Goal: Answer question/provide support

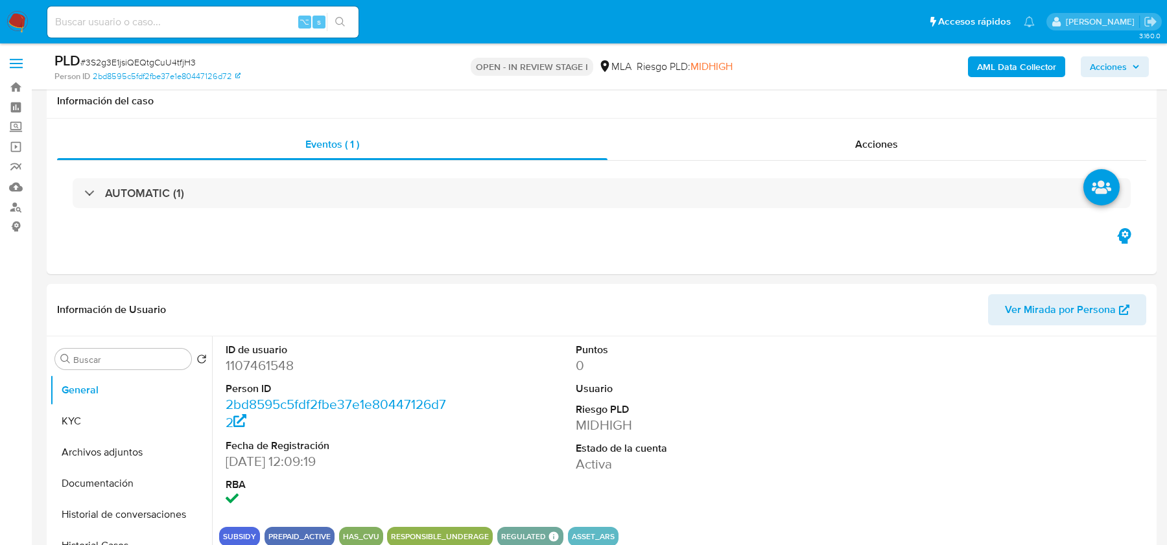
select select "10"
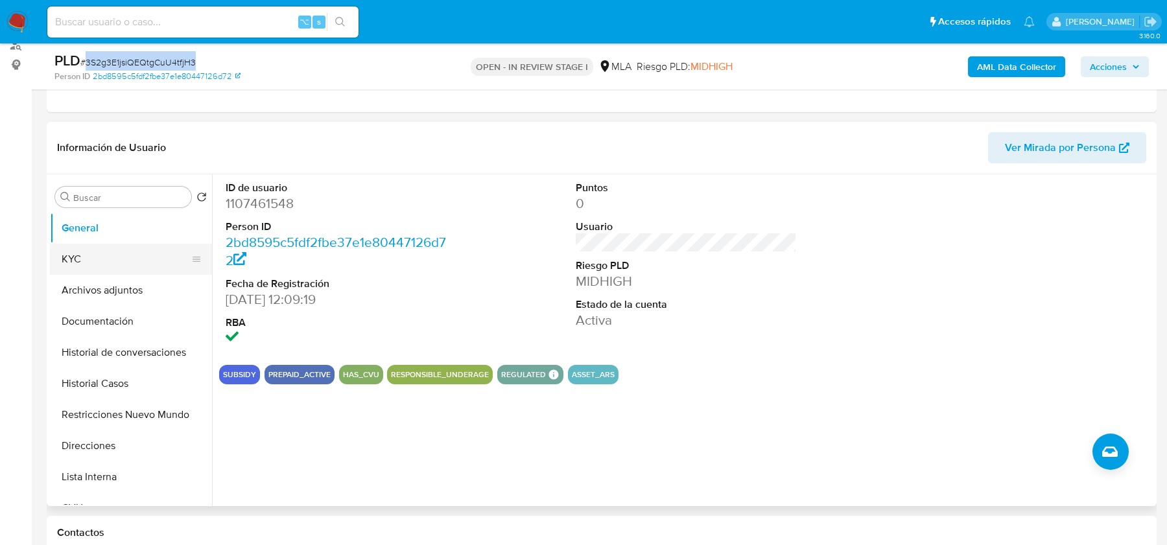
click at [96, 255] on button "KYC" at bounding box center [126, 259] width 152 height 31
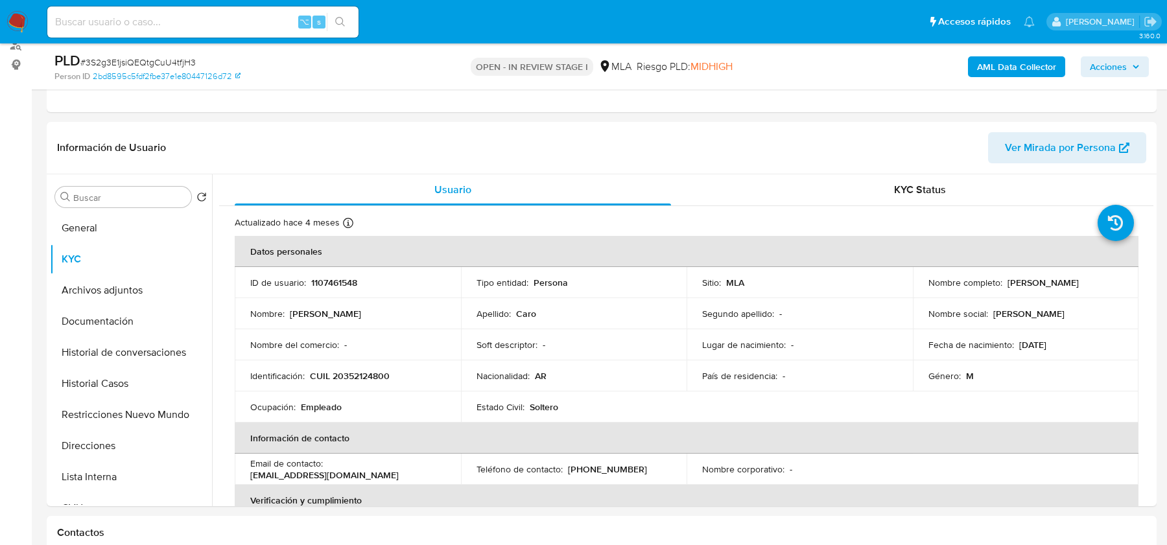
click at [985, 88] on div "PLD # 3S2g3E1jsiQEQtgCuU4tfjH3 Person ID 2bd8595c5fdf2fbe37e1e80447126d72 OPEN …" at bounding box center [602, 66] width 1110 height 46
click at [987, 76] on div "AML Data Collector Acciones" at bounding box center [968, 66] width 361 height 30
click at [1003, 54] on div "AML Data Collector Acciones" at bounding box center [968, 66] width 361 height 30
click at [998, 80] on div "AML Data Collector Acciones" at bounding box center [968, 66] width 361 height 30
click at [996, 69] on b "AML Data Collector" at bounding box center [1016, 66] width 79 height 21
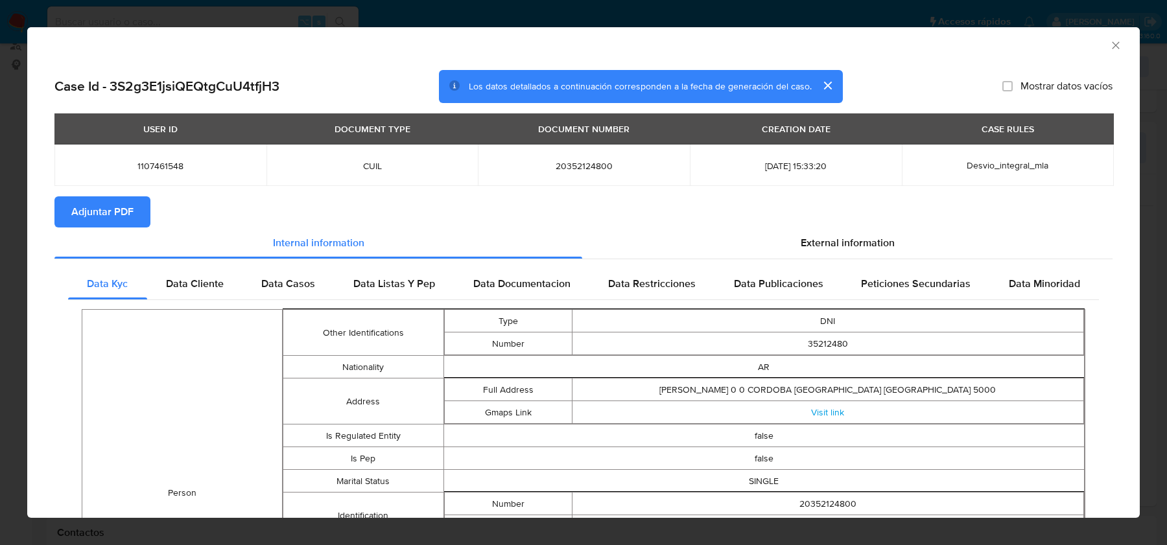
click at [102, 215] on span "Adjuntar PDF" at bounding box center [102, 212] width 62 height 29
click at [800, 237] on div "External information" at bounding box center [847, 245] width 530 height 31
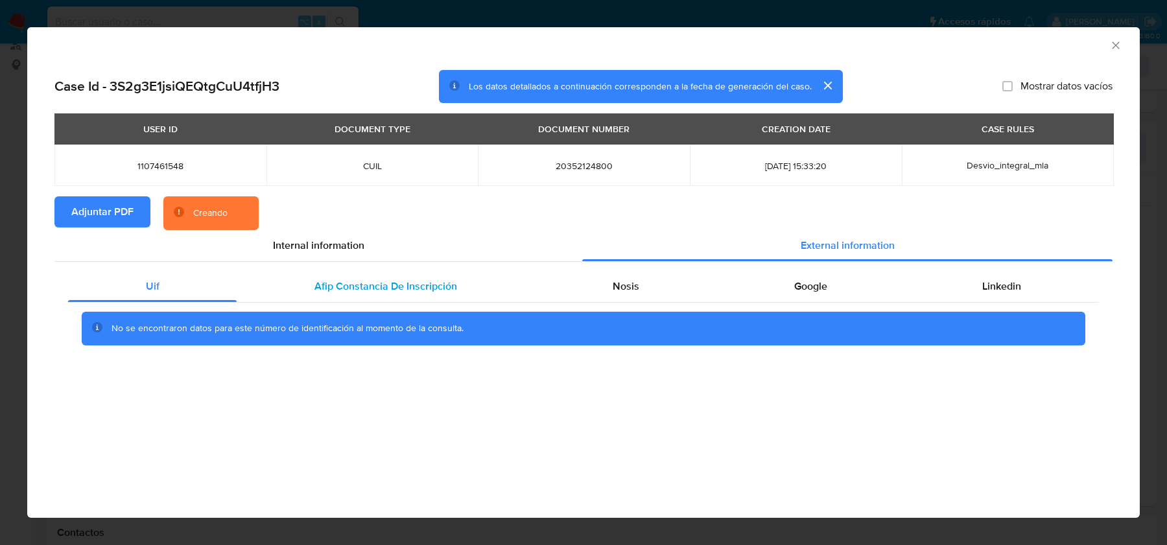
click at [416, 293] on span "Afip Constancia De Inscripción" at bounding box center [385, 286] width 143 height 15
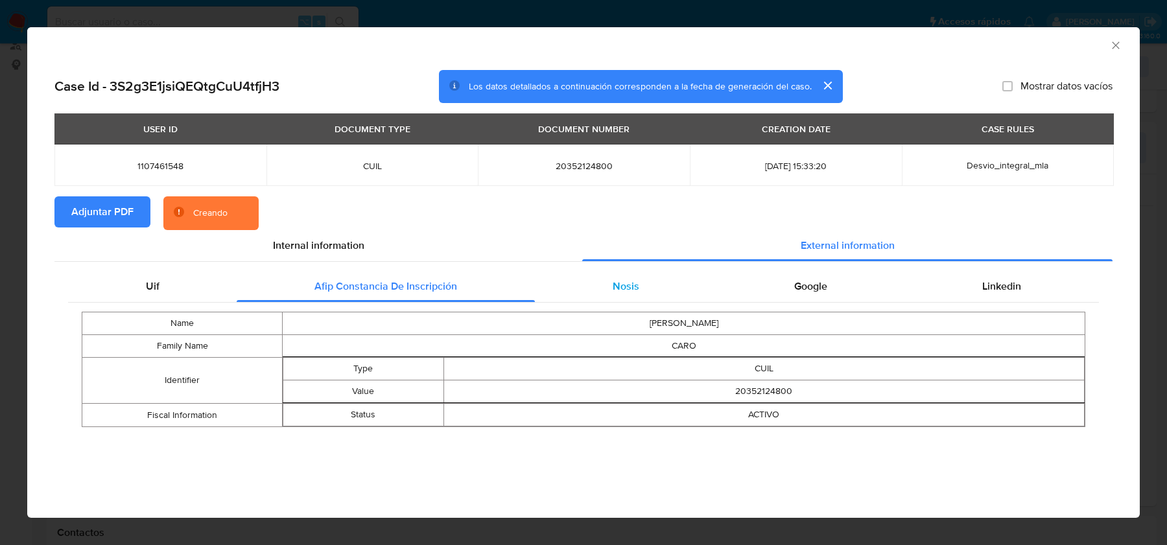
click at [658, 274] on div "Nosis" at bounding box center [625, 286] width 181 height 31
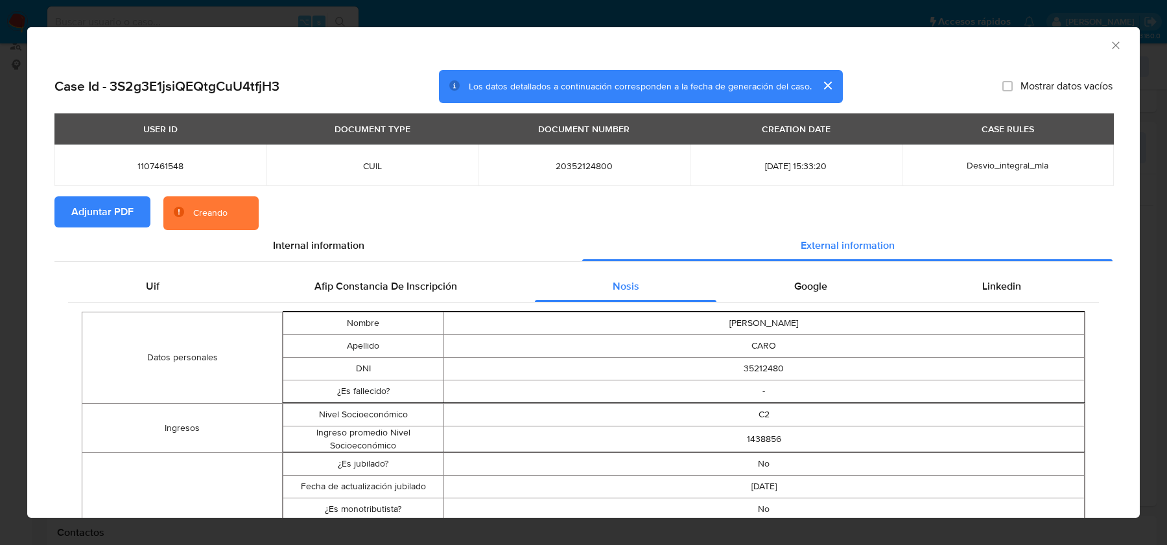
click at [826, 314] on td "CLAUDIO ALEJANDRO" at bounding box center [763, 323] width 641 height 23
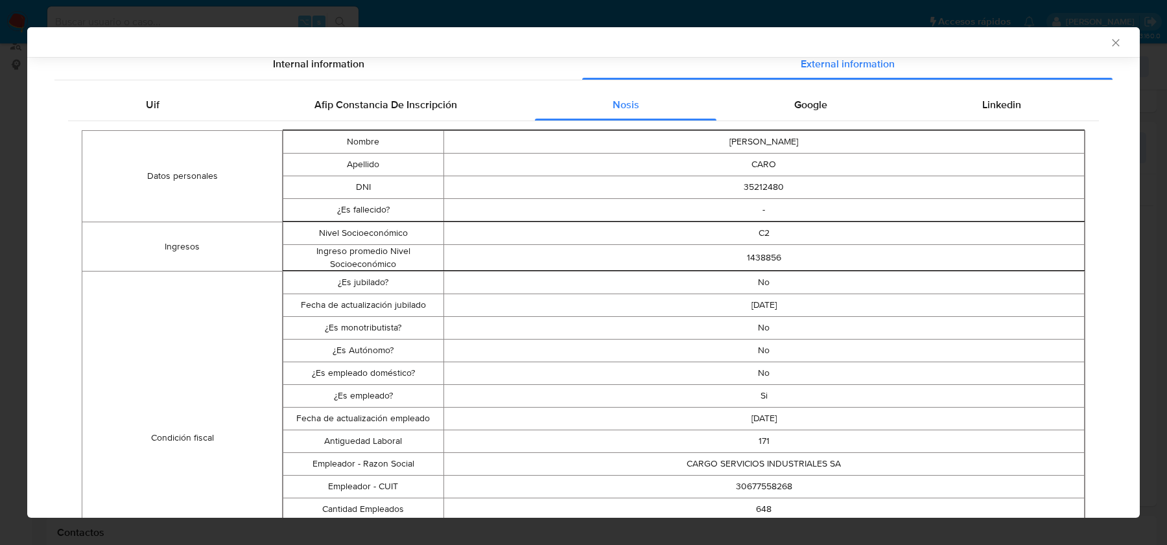
scroll to position [183, 0]
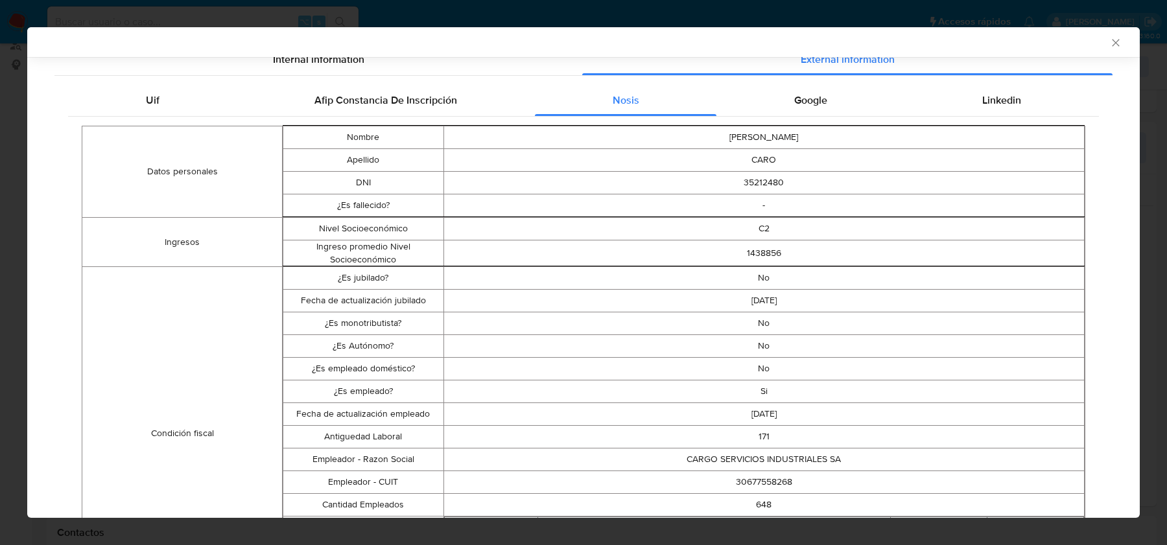
click at [752, 478] on td "30677558268" at bounding box center [763, 482] width 641 height 23
copy td "30677558268"
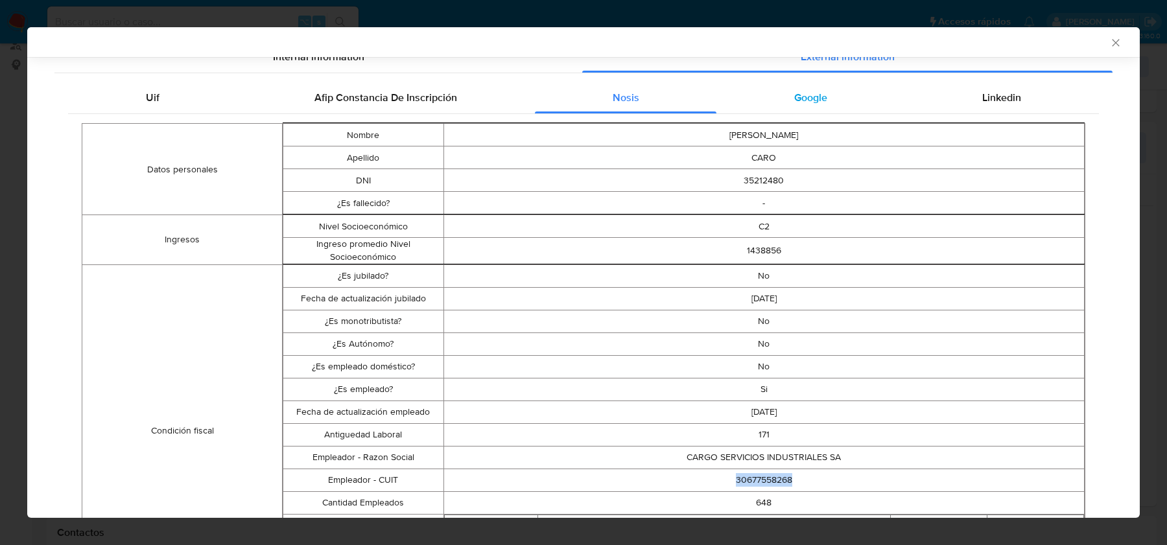
click at [843, 86] on div "Google" at bounding box center [810, 97] width 188 height 31
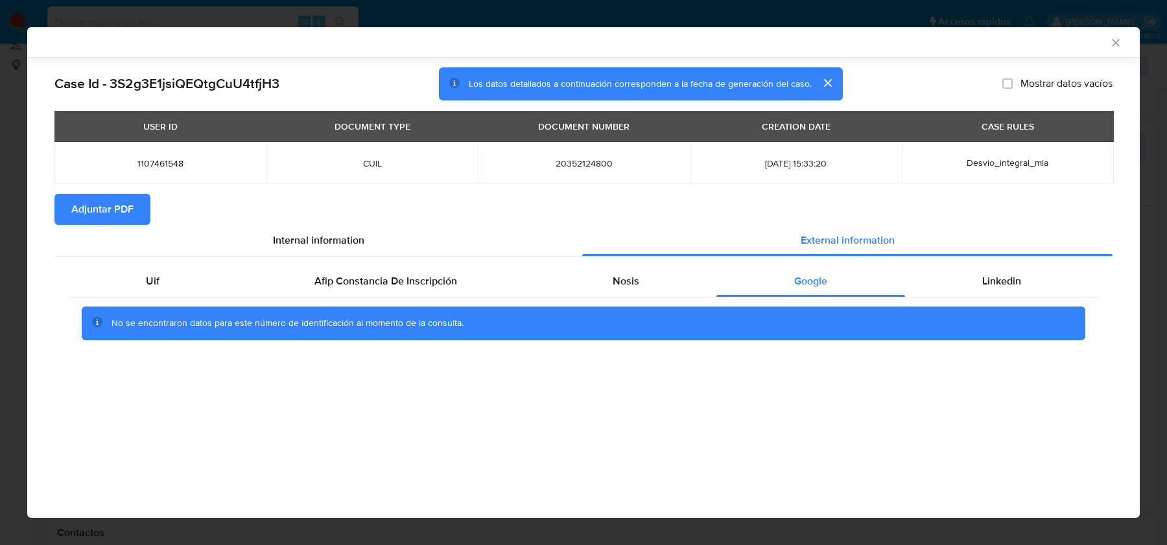
scroll to position [0, 0]
click at [992, 263] on div "Uif Afip Constancia De Inscripción Nosis Google Linkedin No se encontraron dato…" at bounding box center [583, 308] width 1058 height 102
click at [992, 277] on span "Linkedin" at bounding box center [1001, 281] width 39 height 15
click at [1121, 47] on icon "Cerrar ventana" at bounding box center [1115, 42] width 13 height 13
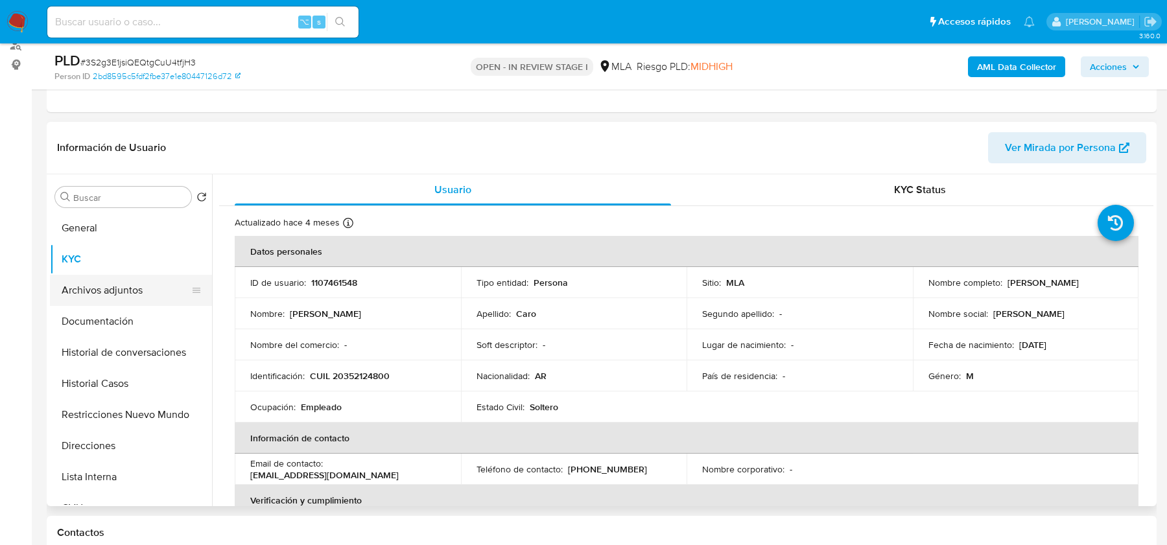
click at [133, 290] on button "Archivos adjuntos" at bounding box center [126, 290] width 152 height 31
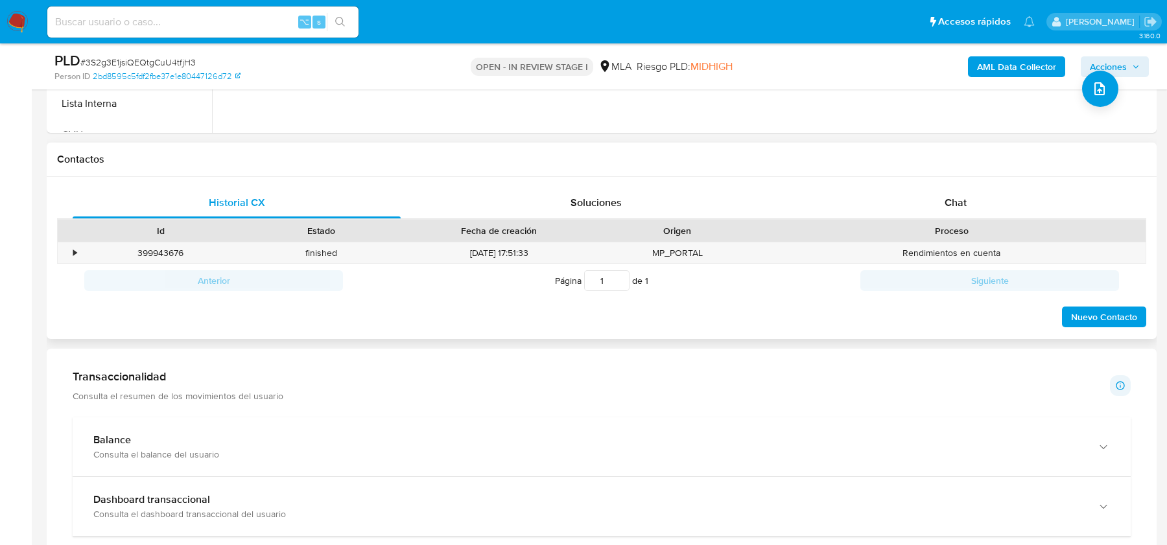
scroll to position [532, 0]
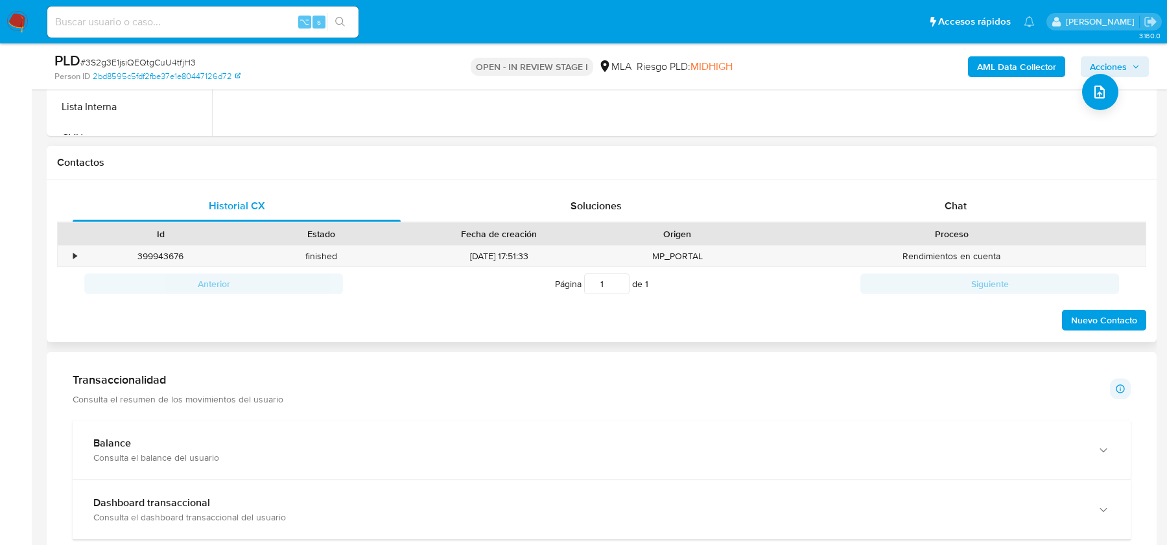
click at [948, 185] on div "Historial CX Soluciones Chat Id Estado Fecha de creación Origen Proceso • 39994…" at bounding box center [602, 261] width 1110 height 163
click at [948, 198] on span "Chat" at bounding box center [955, 205] width 22 height 15
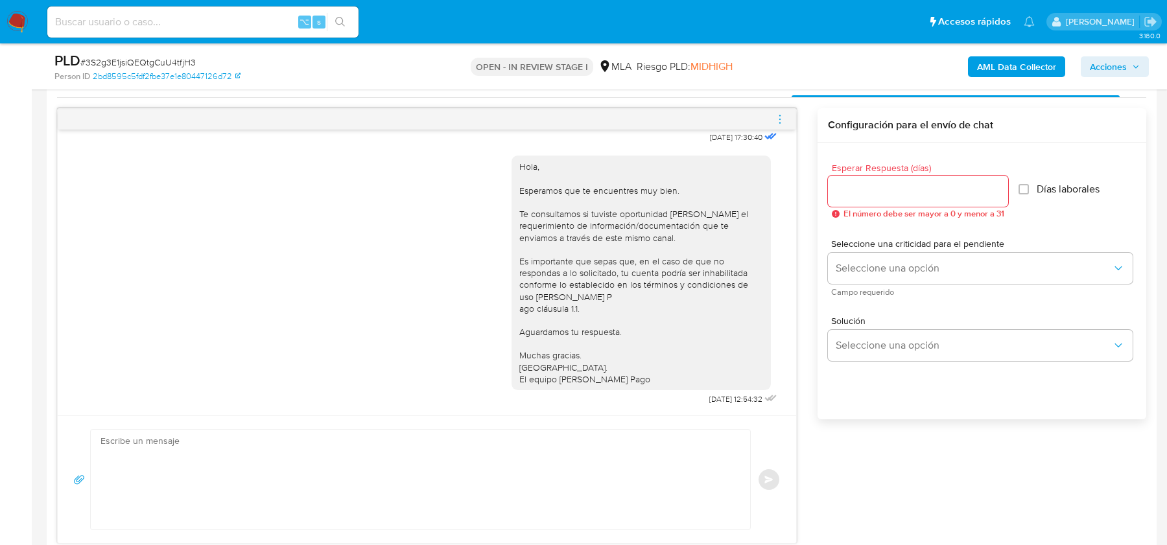
scroll to position [729, 0]
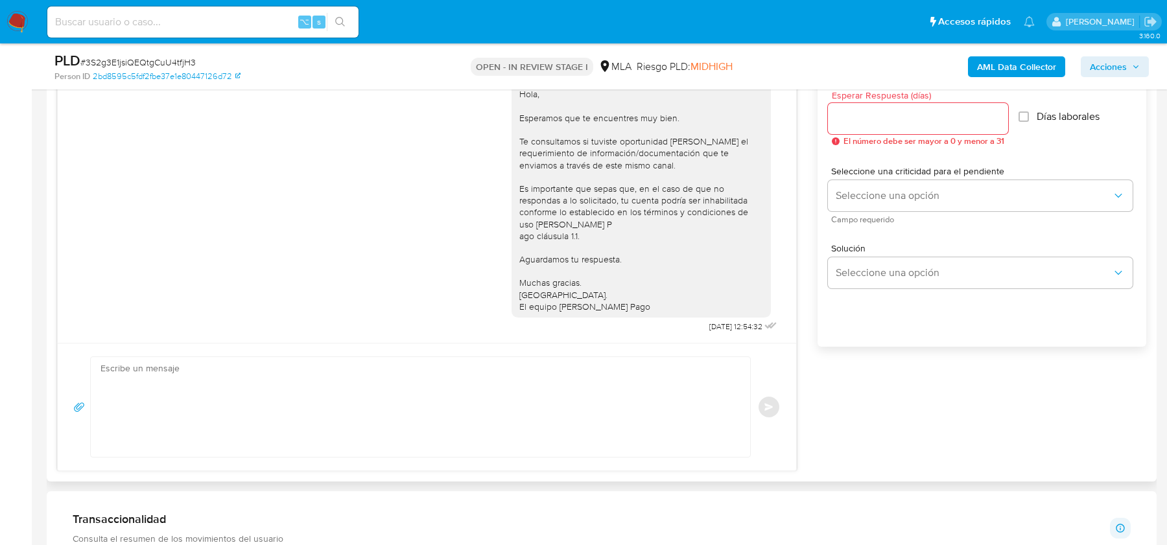
click at [305, 395] on textarea at bounding box center [416, 407] width 633 height 100
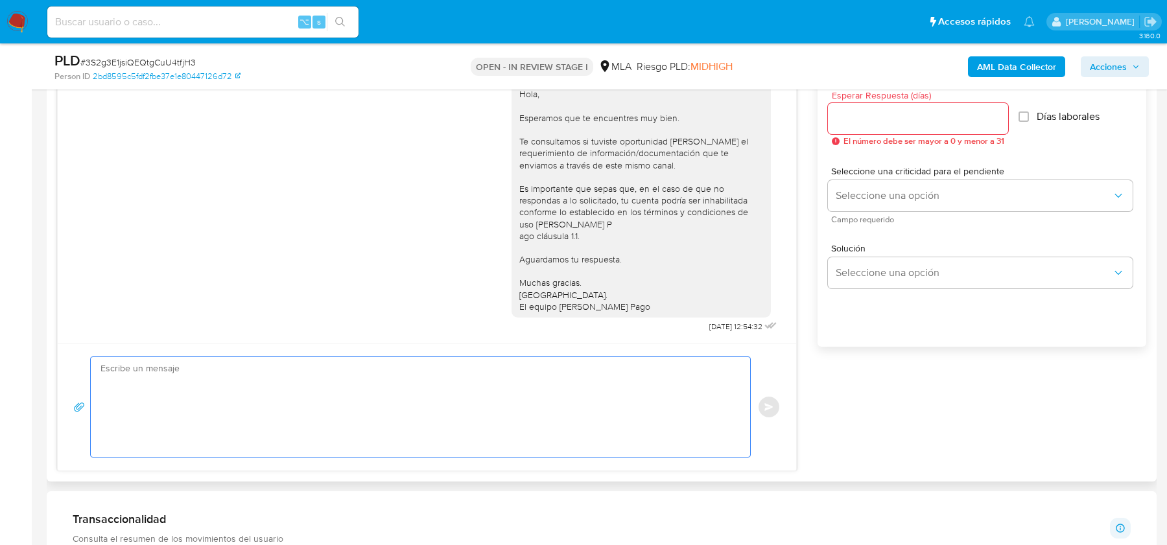
paste textarea "Hola, Esperamos que te encuentres muy bien. Te consultamos si tuviste oportunid…"
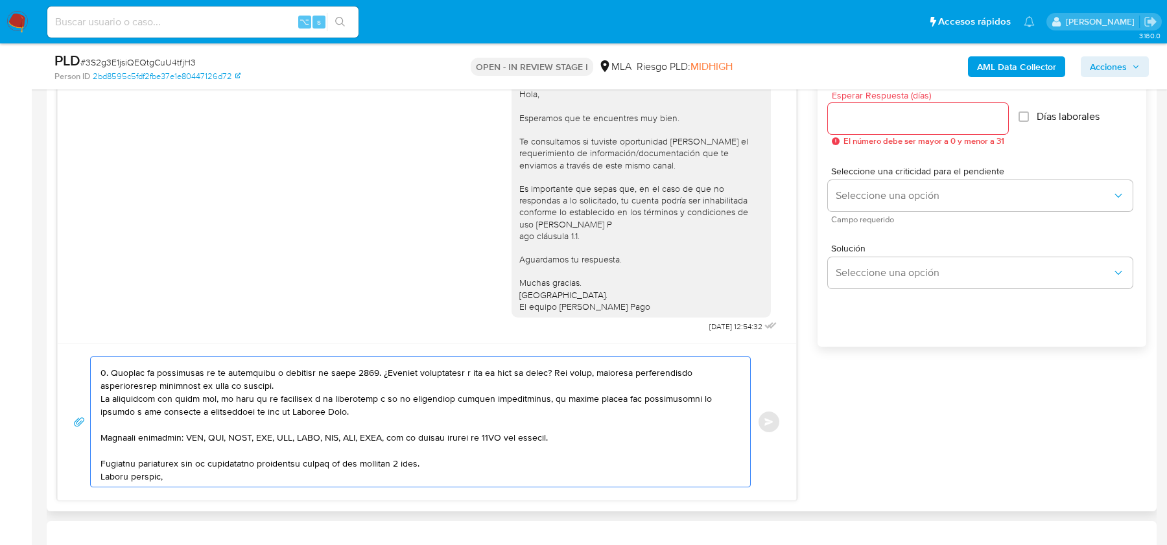
scroll to position [0, 0]
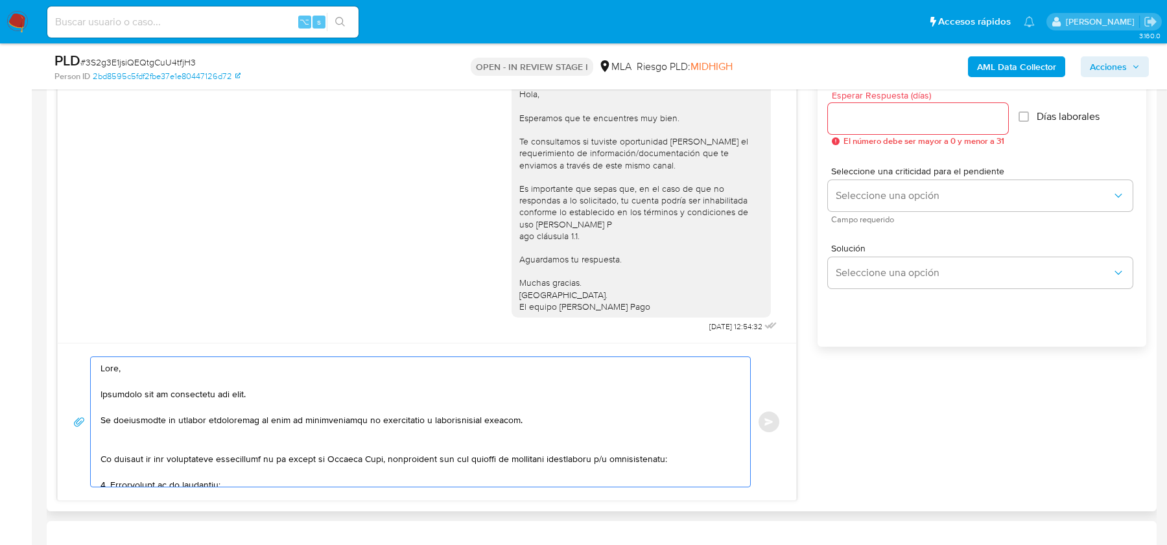
click at [100, 421] on textarea at bounding box center [416, 422] width 633 height 130
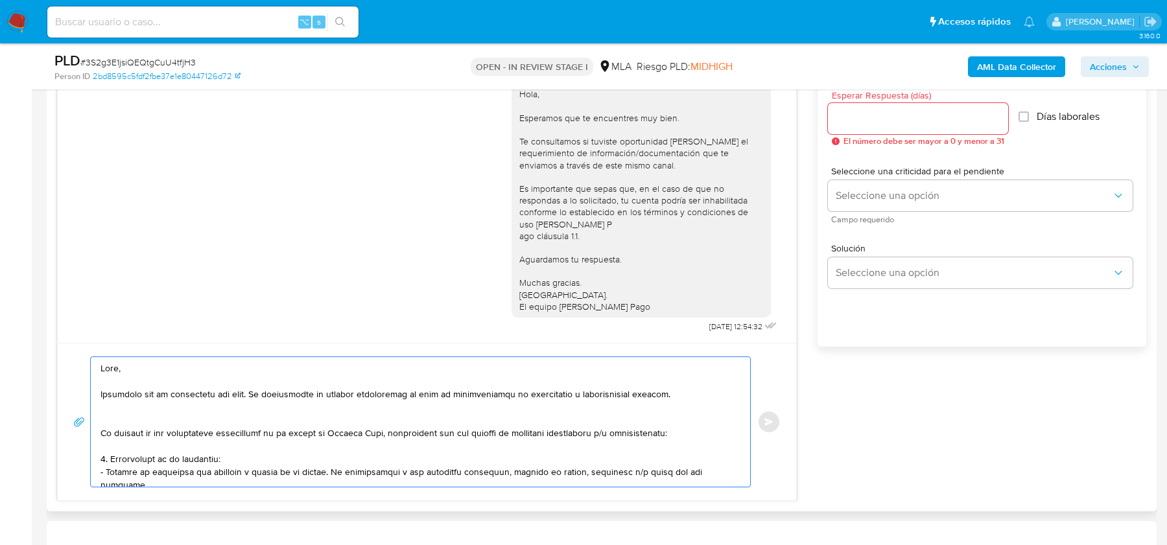
click at [300, 413] on textarea at bounding box center [416, 422] width 633 height 130
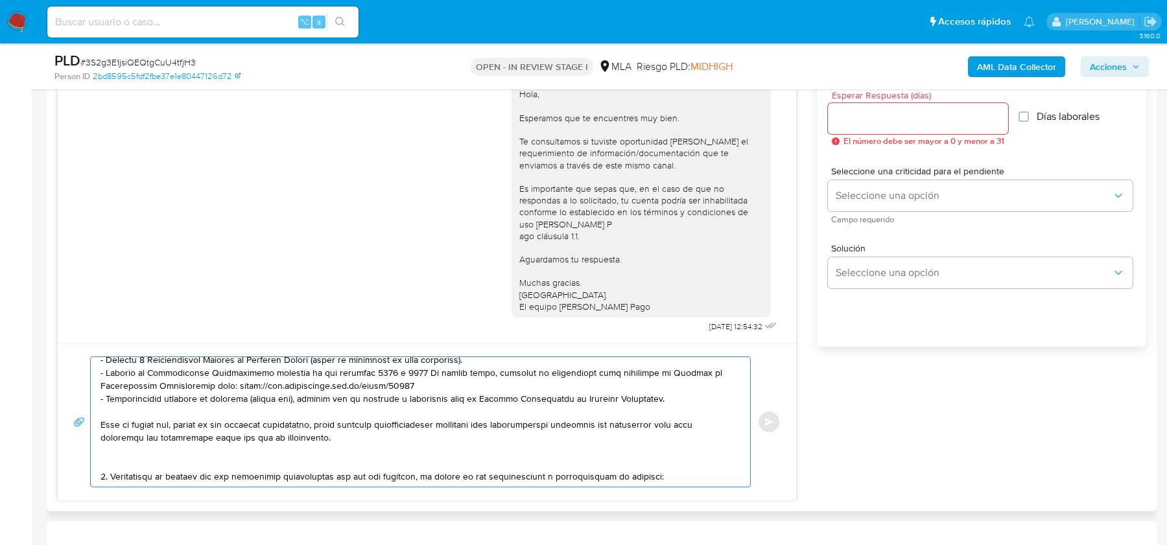
scroll to position [178, 0]
click at [349, 441] on textarea at bounding box center [416, 422] width 633 height 130
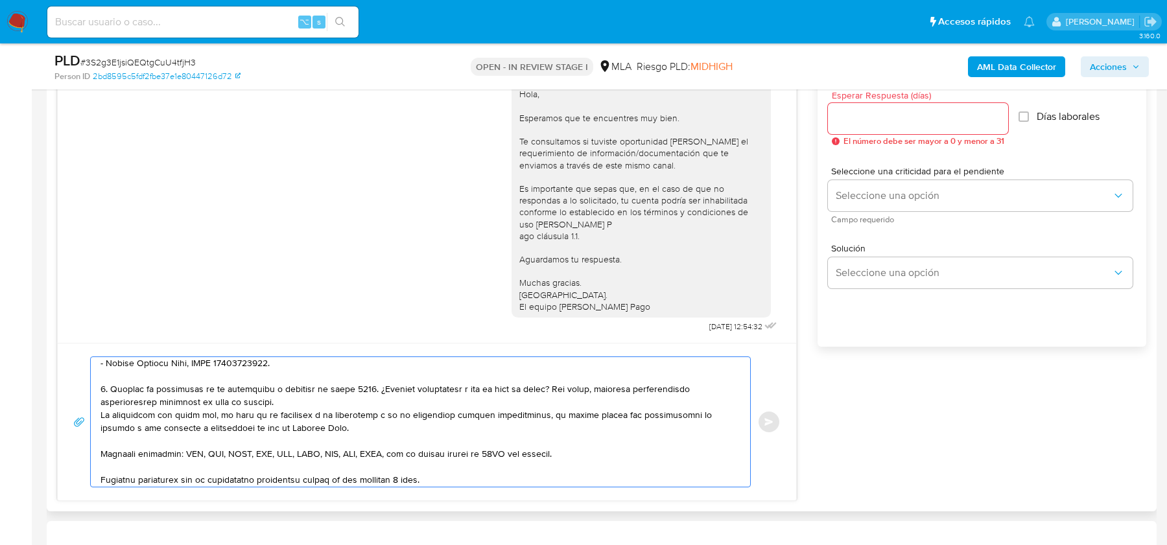
scroll to position [321, 0]
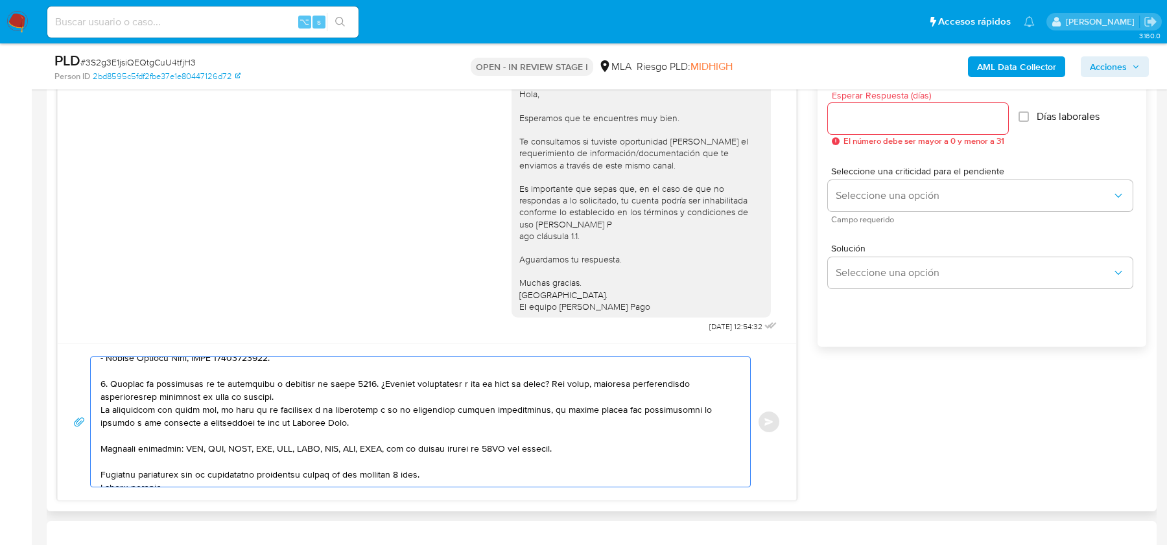
click at [334, 385] on textarea at bounding box center [416, 422] width 633 height 130
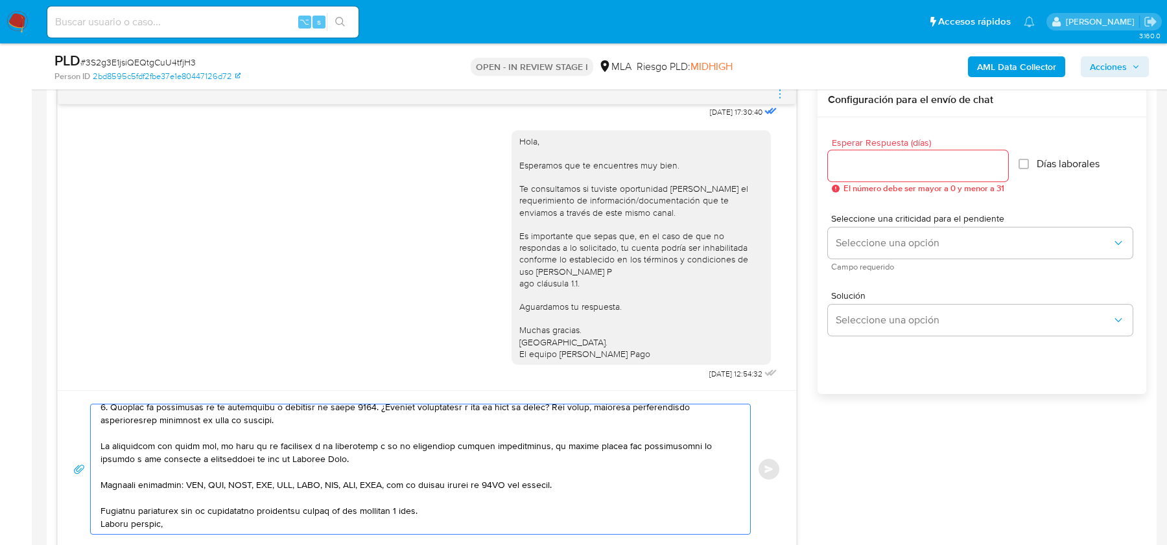
scroll to position [650, 0]
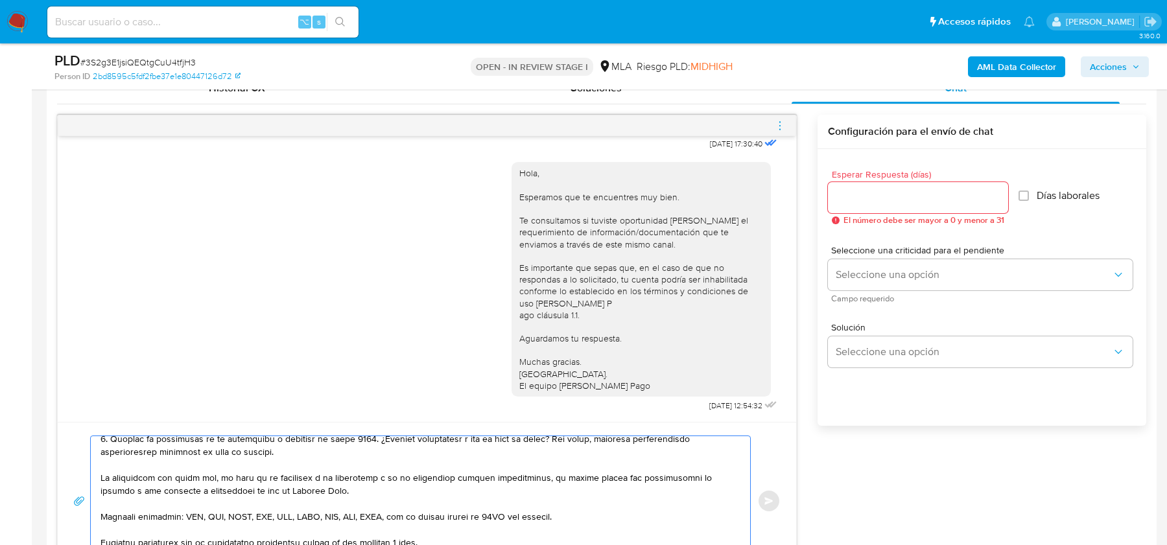
type textarea "Hola, Esperamos que te encuentres muy bien. Te consultamos si tuviste oportunid…"
click at [861, 202] on input "Esperar Respuesta (días)" at bounding box center [918, 197] width 180 height 17
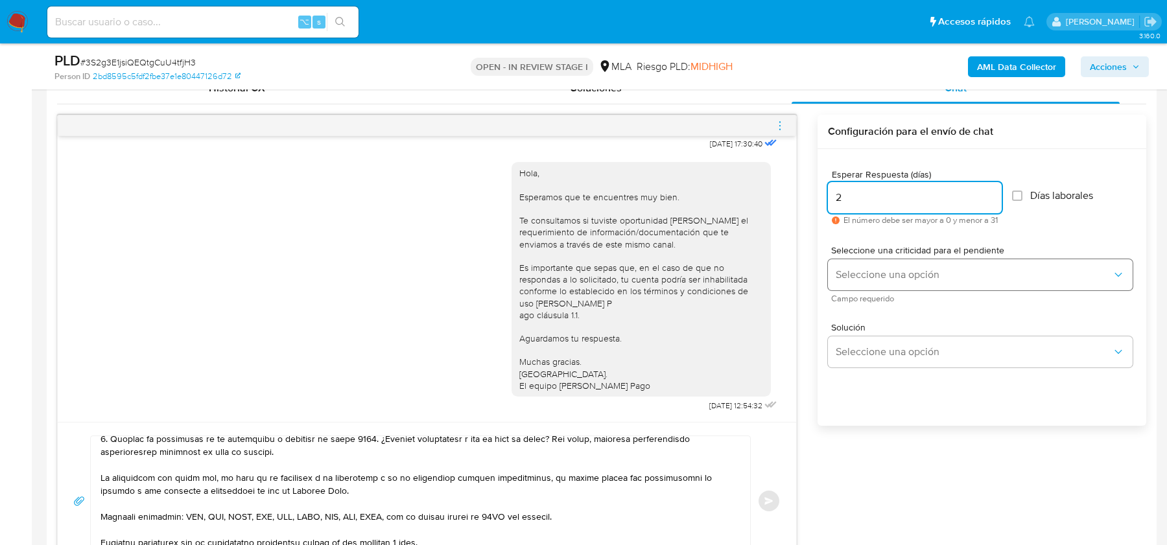
type input "2"
click at [861, 278] on span "Seleccione una opción" at bounding box center [974, 274] width 276 height 13
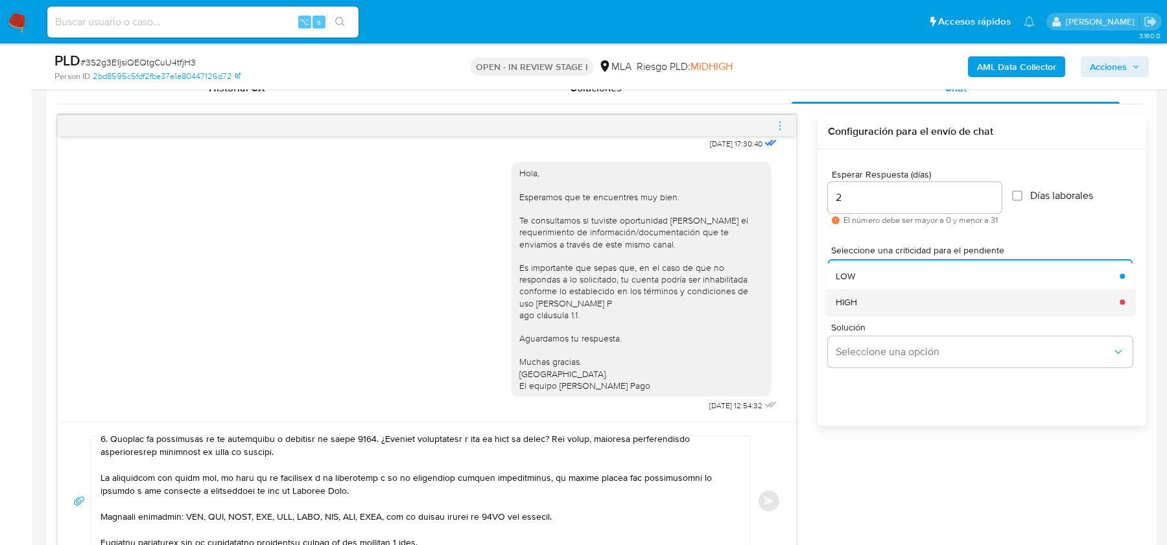
click at [859, 307] on div "HIGH" at bounding box center [974, 302] width 276 height 26
click at [769, 497] on span "Enviar" at bounding box center [768, 501] width 9 height 8
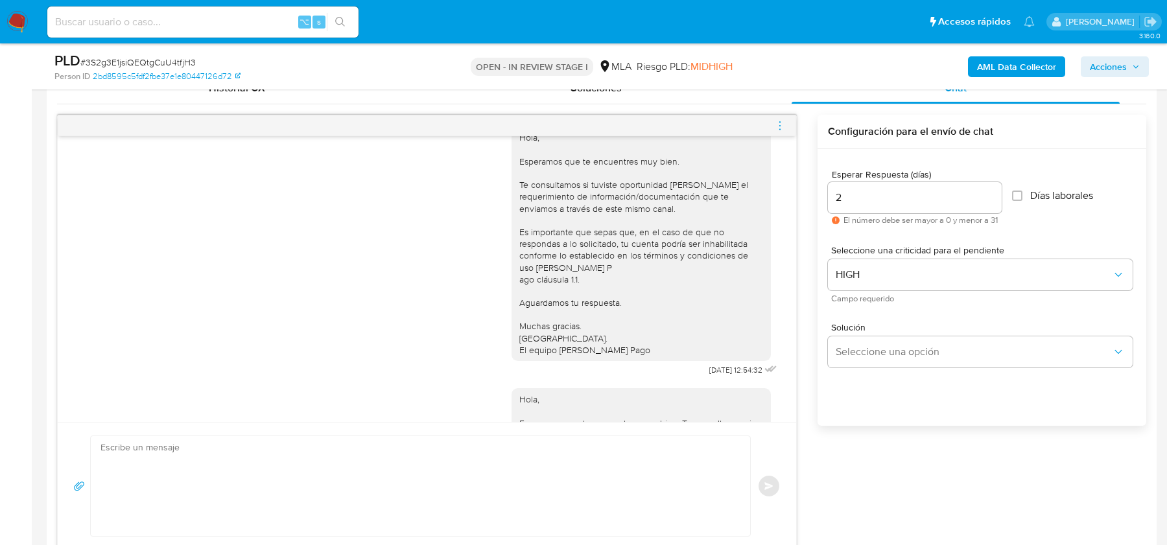
scroll to position [1468, 0]
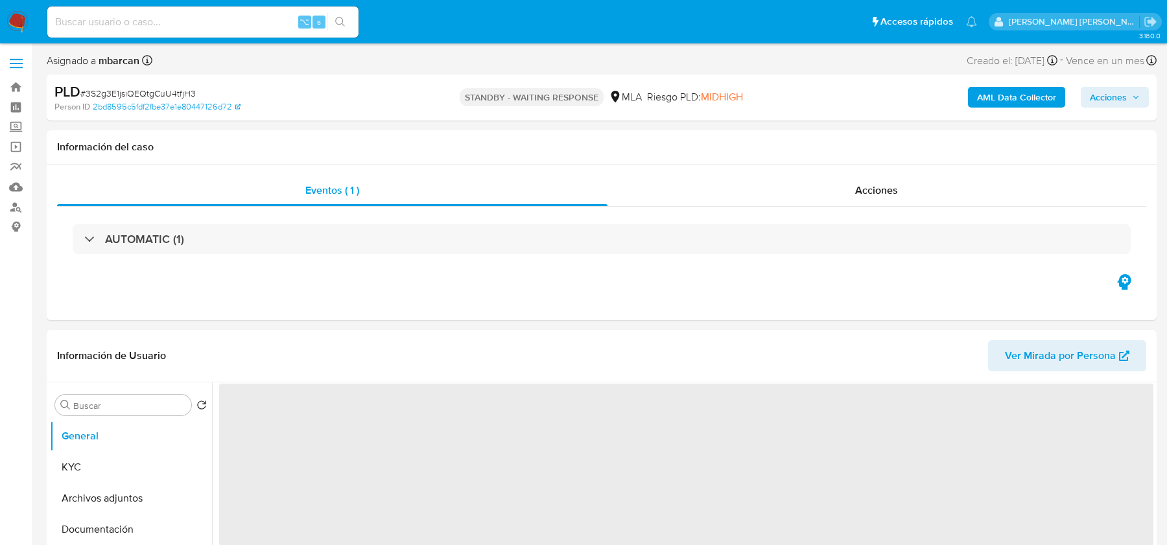
select select "10"
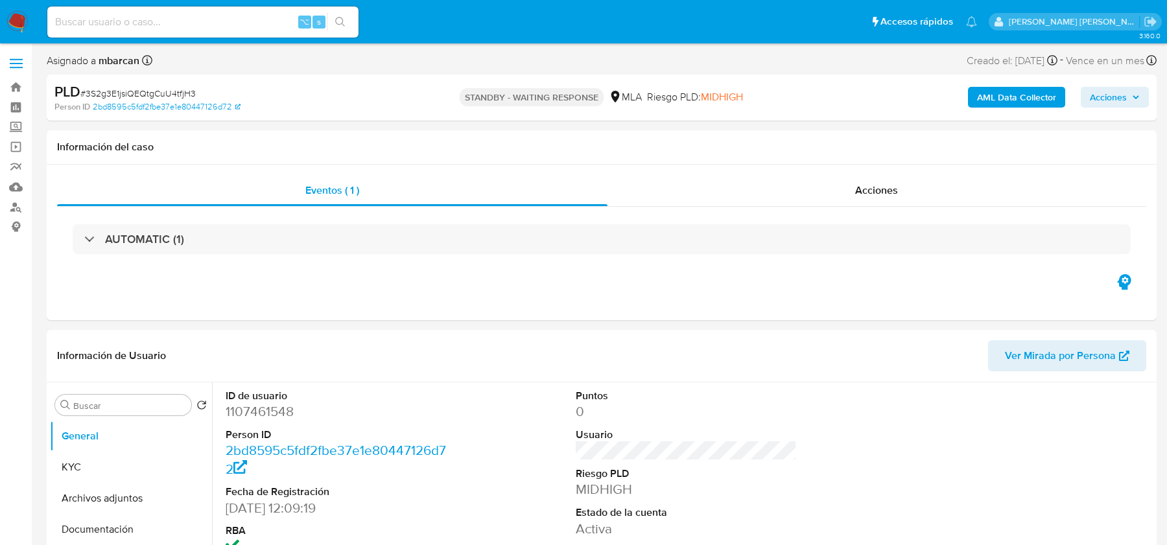
click at [235, 33] on div "⌥ s" at bounding box center [202, 21] width 311 height 31
click at [213, 21] on input at bounding box center [202, 22] width 311 height 17
paste input "wQ3287Yjjw52zrL6wjwfXVSE"
type input "wQ3287Yjjw52zrL6wjwfXVSE"
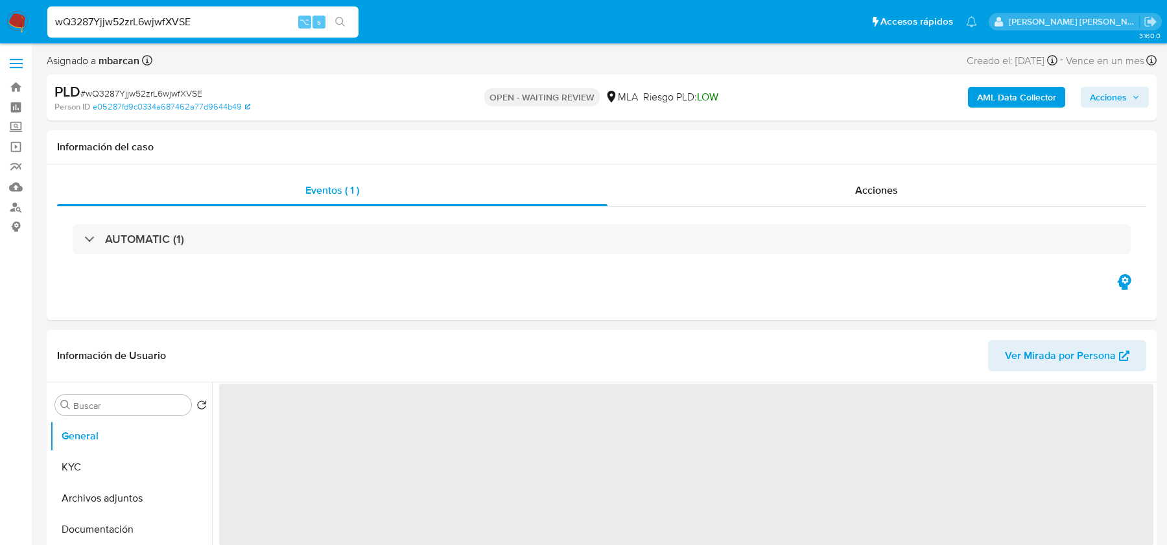
select select "10"
click at [15, 23] on img at bounding box center [17, 22] width 22 height 22
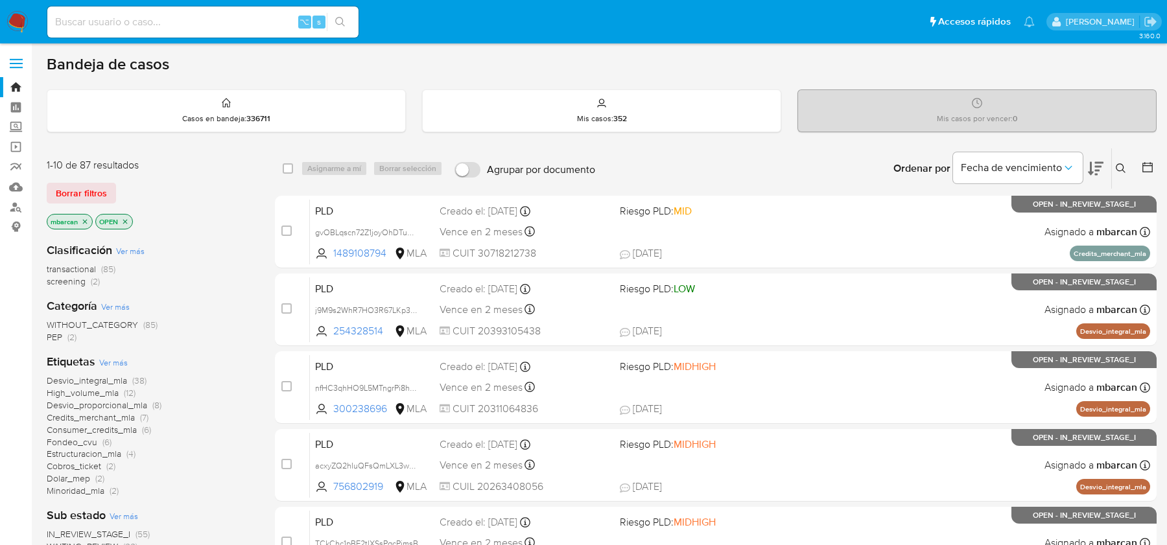
click at [1117, 164] on icon at bounding box center [1121, 168] width 10 height 10
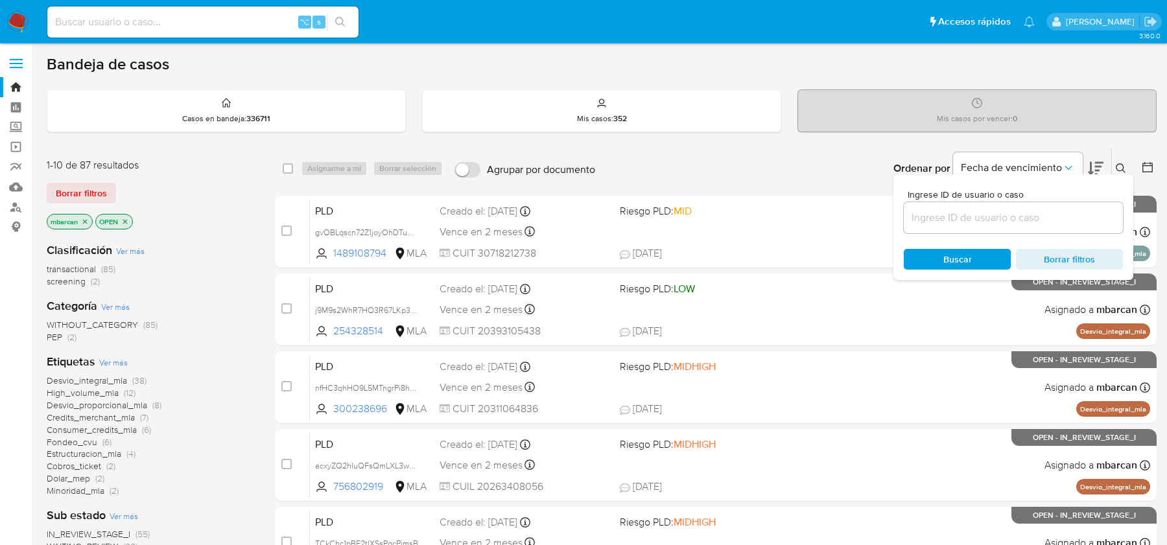
click at [1056, 214] on input at bounding box center [1013, 217] width 219 height 17
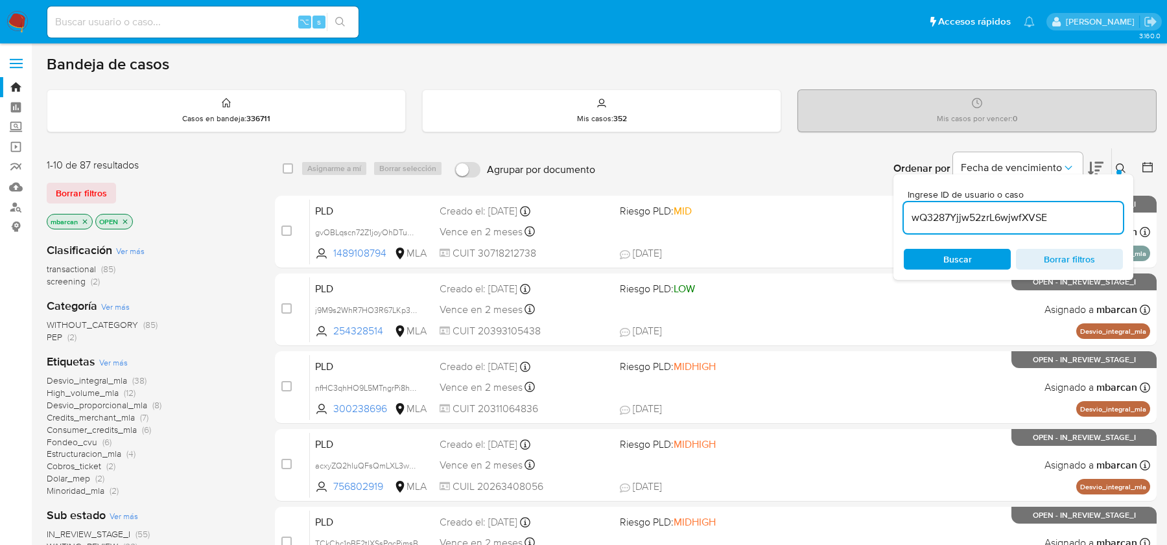
type input "wQ3287Yjjw52zrL6wjwfXVSE"
click at [1130, 152] on div "Ingrese ID de usuario o caso wQ3287Yjjw52zrL6wjwfXVSE Buscar Borrar filtros" at bounding box center [1122, 168] width 22 height 40
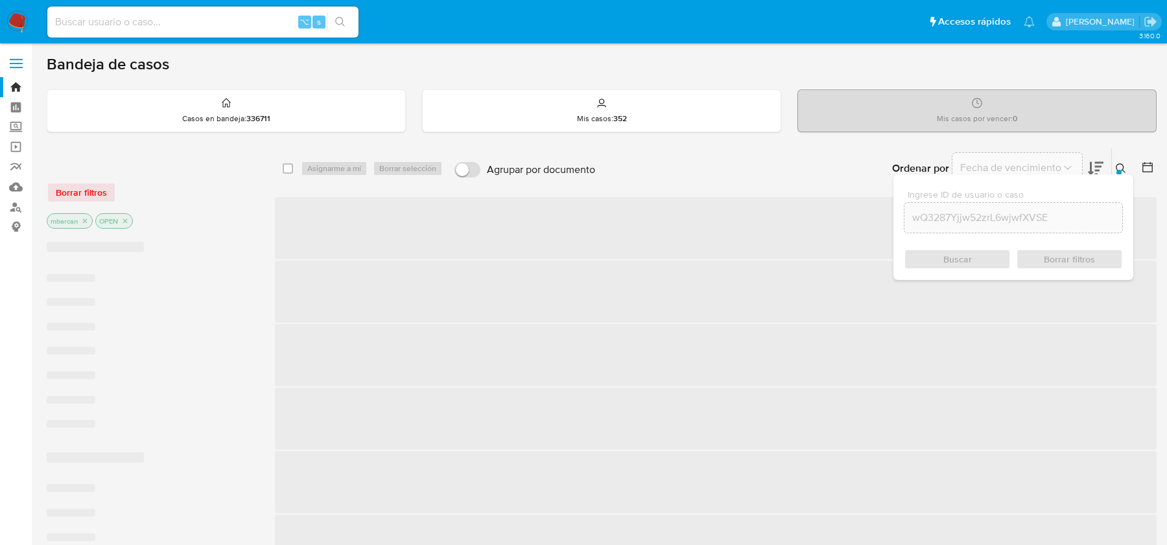
click at [1115, 166] on button at bounding box center [1122, 169] width 21 height 16
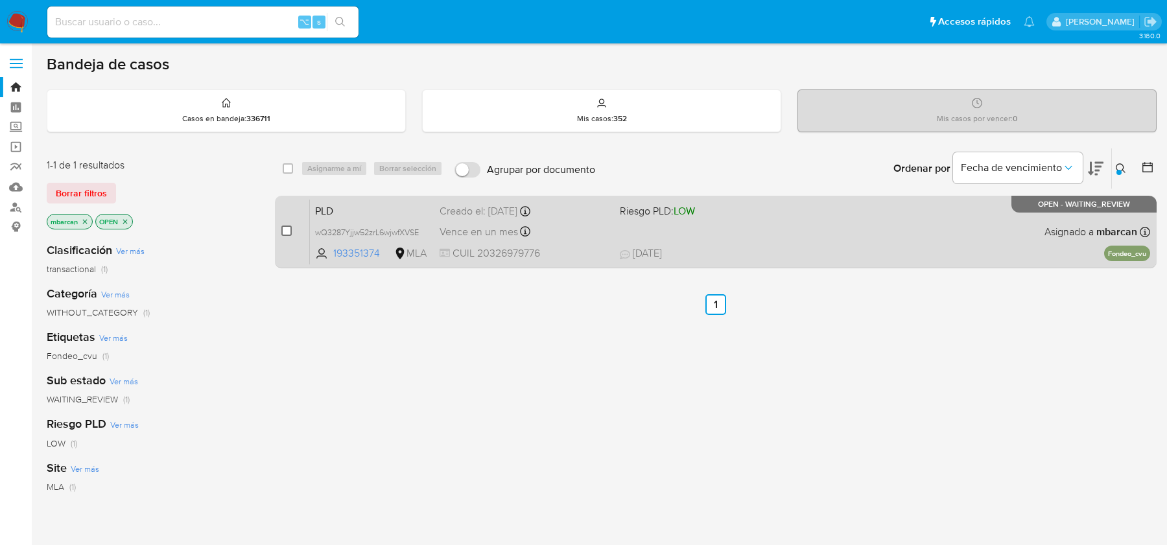
click at [287, 230] on input "checkbox" at bounding box center [286, 231] width 10 height 10
checkbox input "true"
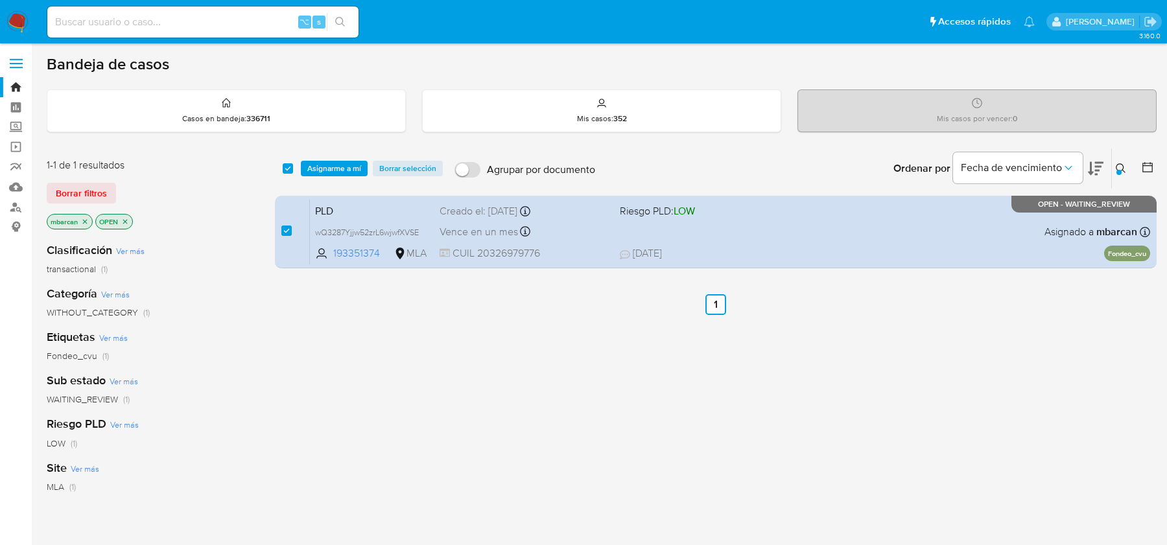
click at [344, 150] on div "select-all-cases-checkbox Asignarme a mí Borrar selección Agrupar por documento…" at bounding box center [716, 168] width 882 height 40
click at [344, 162] on span "Asignarme a mí" at bounding box center [334, 168] width 54 height 13
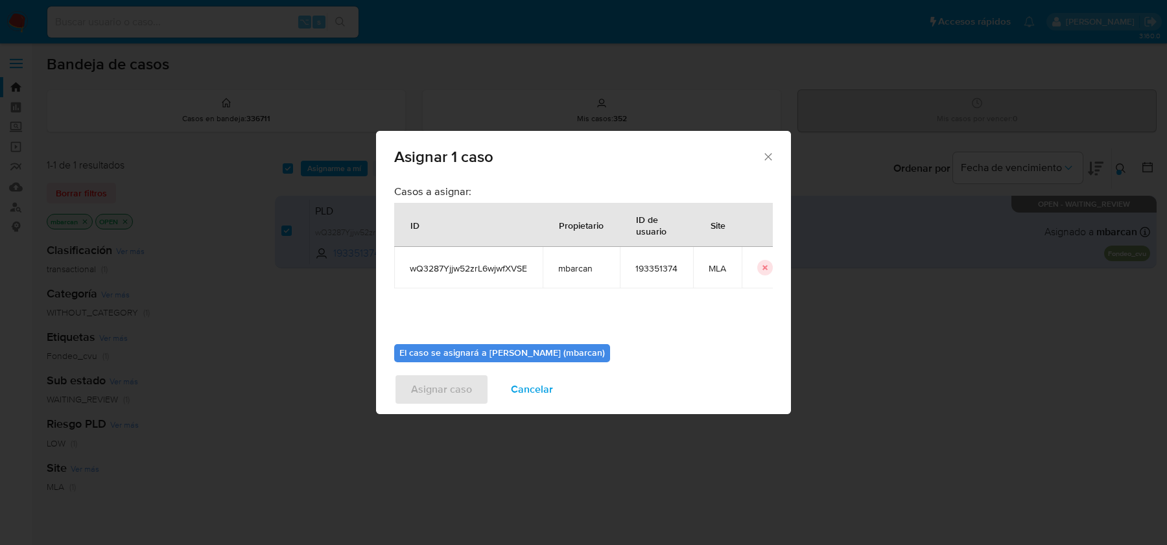
scroll to position [66, 0]
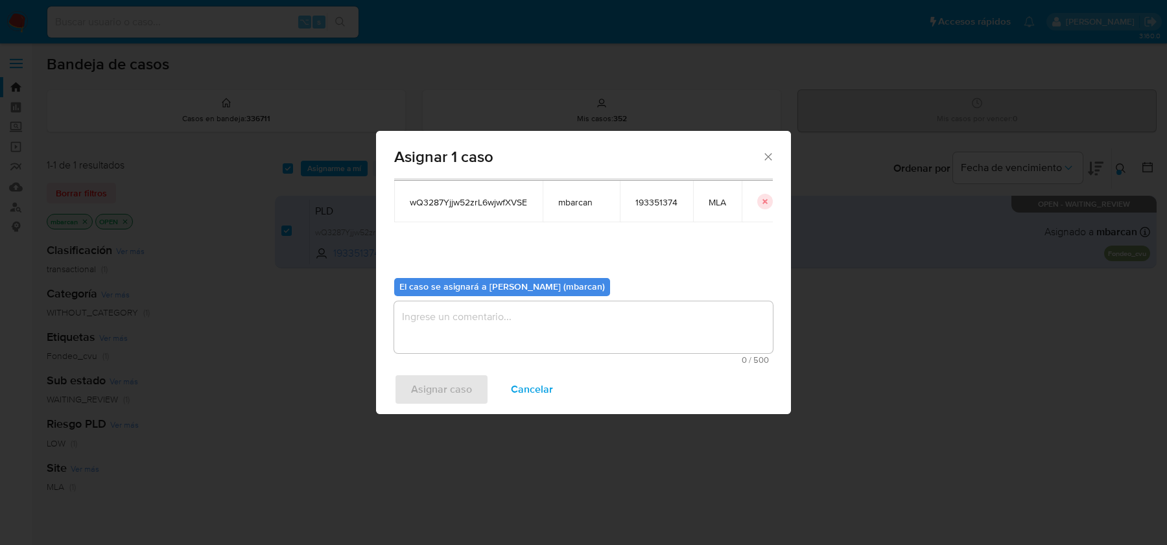
click at [445, 285] on b "El caso se asignará a Magali Iael Barcan (mbarcan)" at bounding box center [501, 286] width 205 height 13
click at [436, 350] on textarea "assign-modal" at bounding box center [583, 327] width 379 height 52
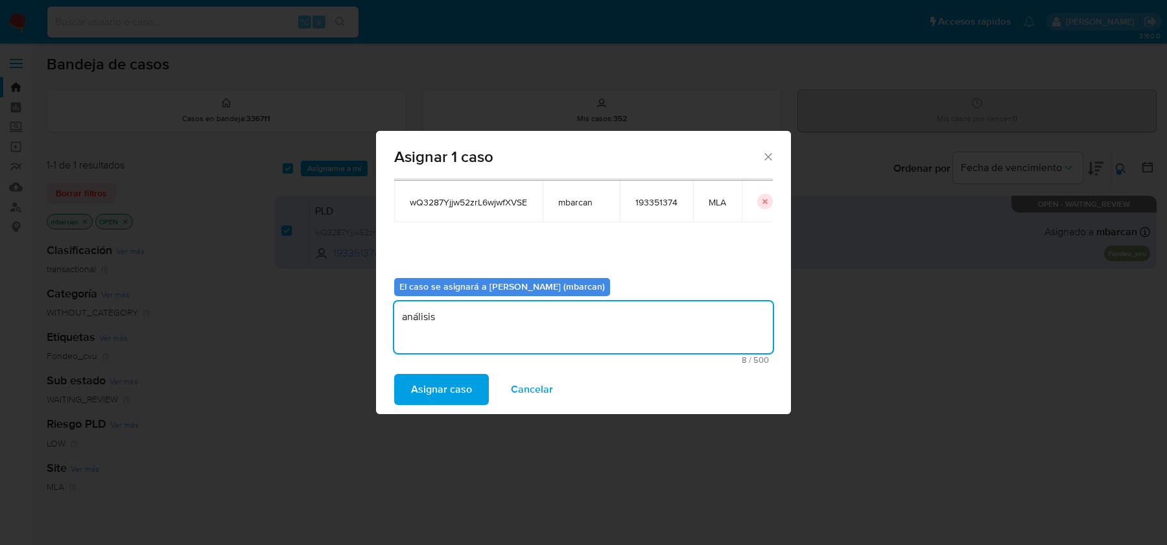
type textarea "análisis"
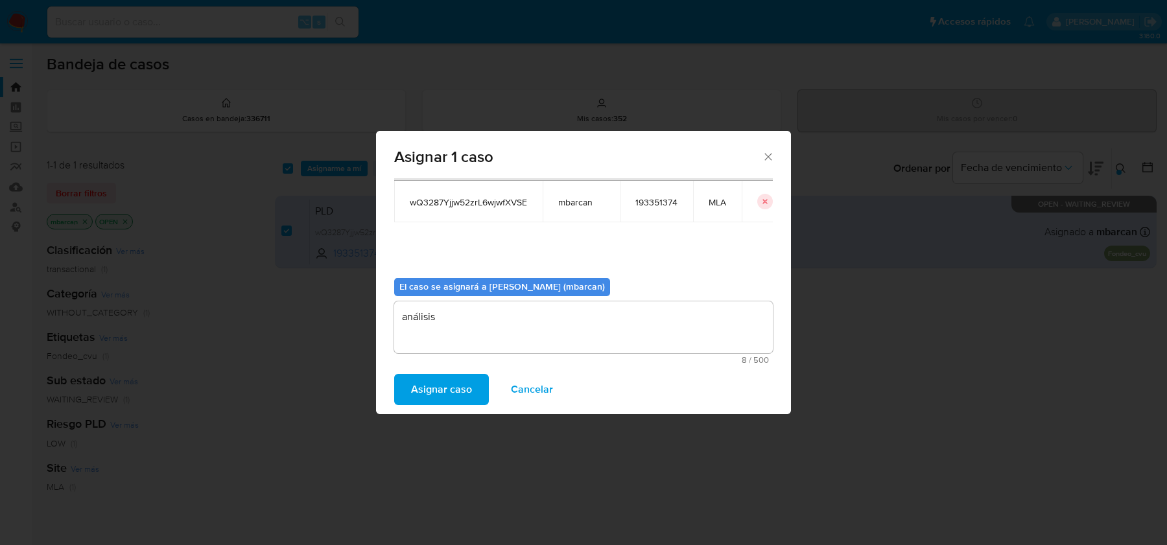
click at [403, 406] on div "Asignar caso Cancelar" at bounding box center [583, 389] width 415 height 49
click at [412, 390] on span "Asignar caso" at bounding box center [441, 389] width 61 height 29
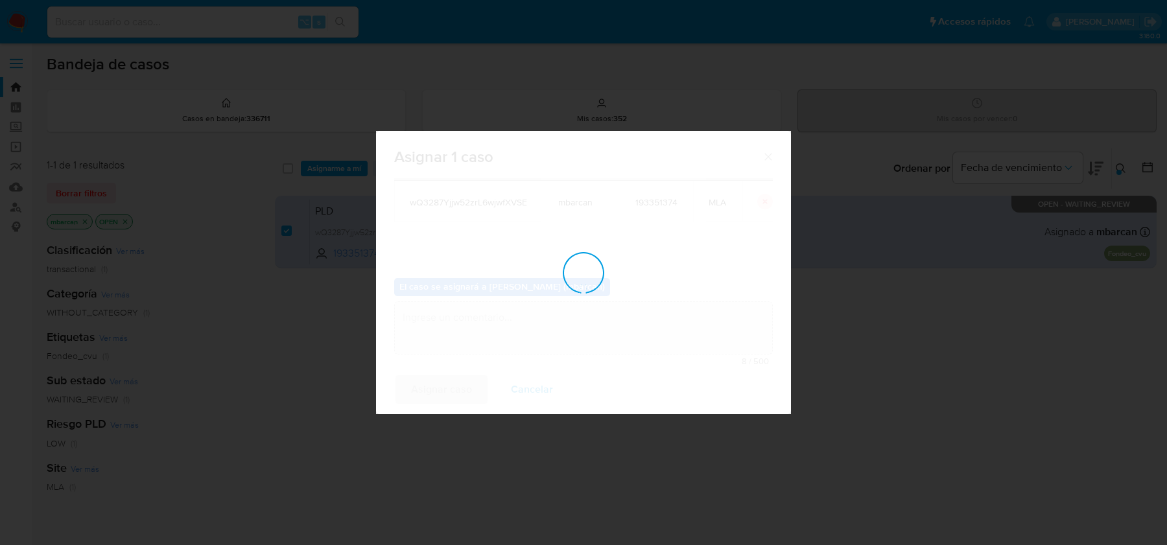
checkbox input "false"
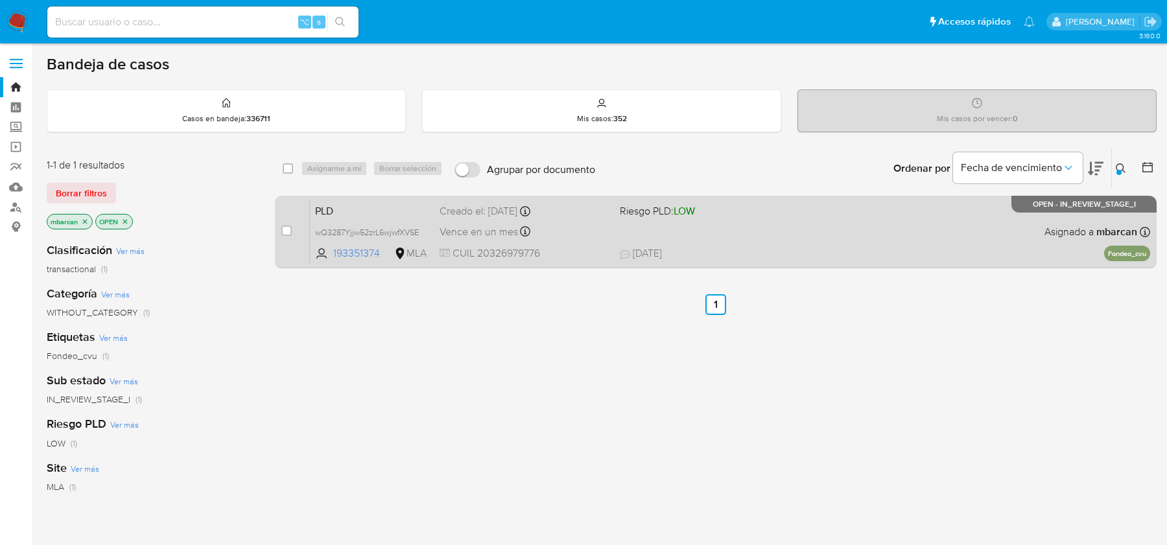
click at [371, 202] on span "PLD" at bounding box center [372, 210] width 114 height 17
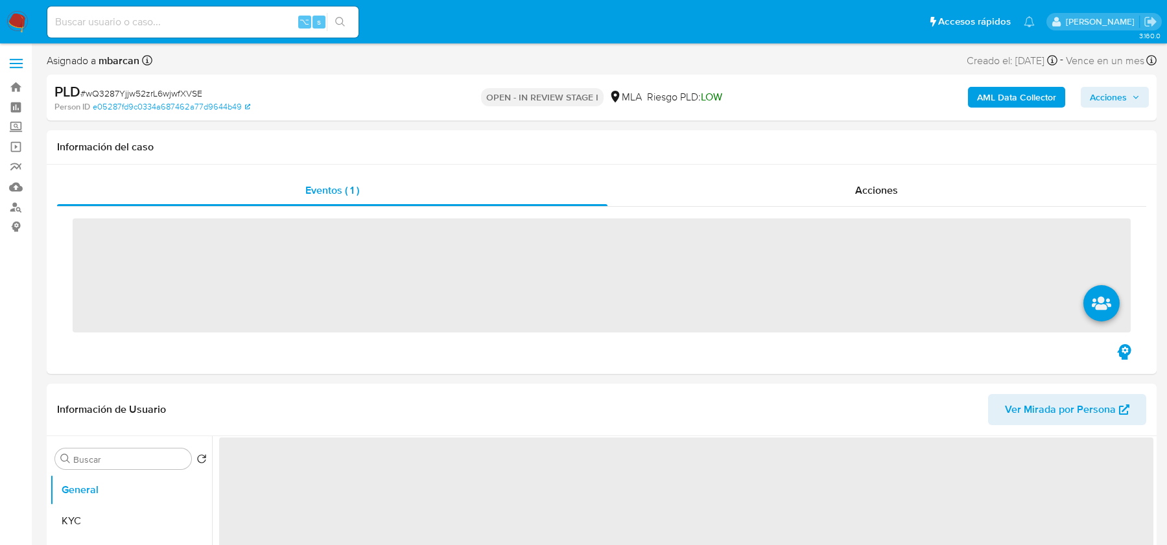
click at [165, 92] on span "# wQ3287Yjjw52zrL6wjwfXVSE" at bounding box center [141, 93] width 122 height 13
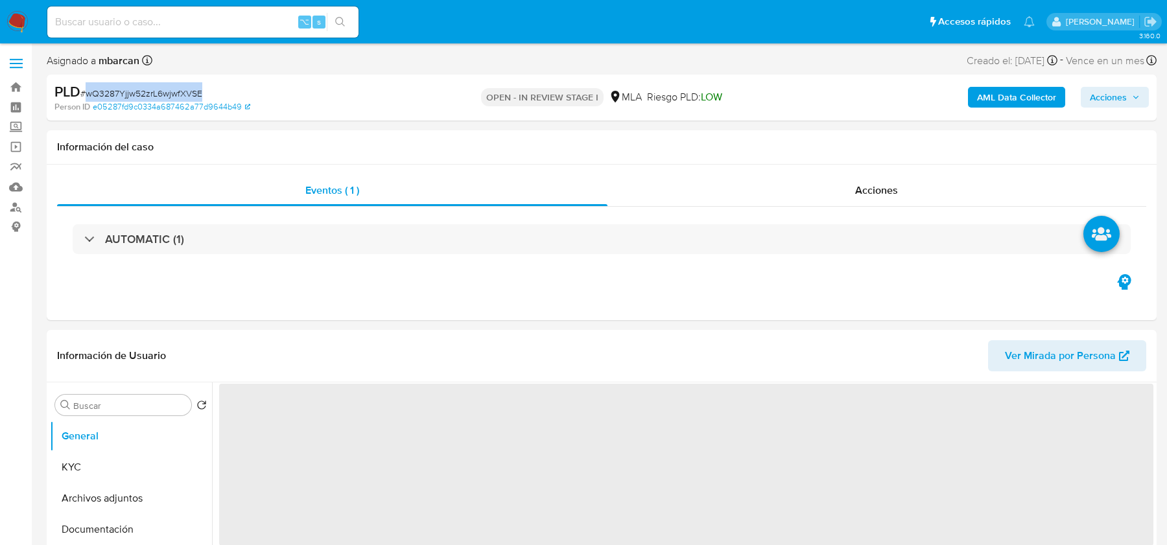
click at [165, 92] on span "# wQ3287Yjjw52zrL6wjwfXVSE" at bounding box center [141, 93] width 122 height 13
copy span "wQ3287Yjjw52zrL6wjwfXVSE"
select select "10"
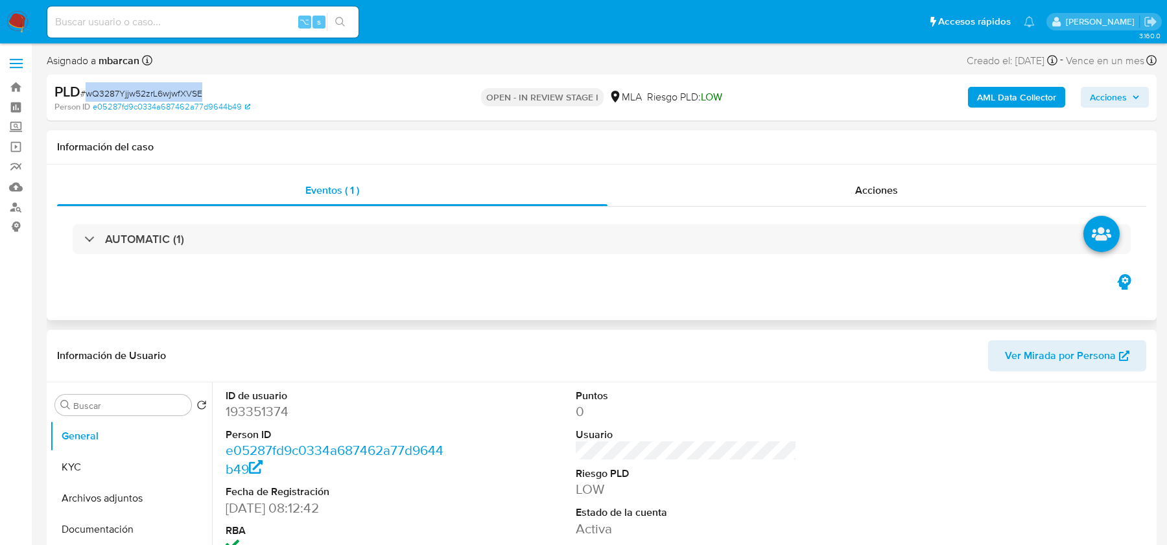
copy span "wQ3287Yjjw52zrL6wjwfXVSE"
click at [286, 411] on dd "193351374" at bounding box center [336, 412] width 220 height 18
click at [270, 415] on dd "193351374" at bounding box center [336, 412] width 220 height 18
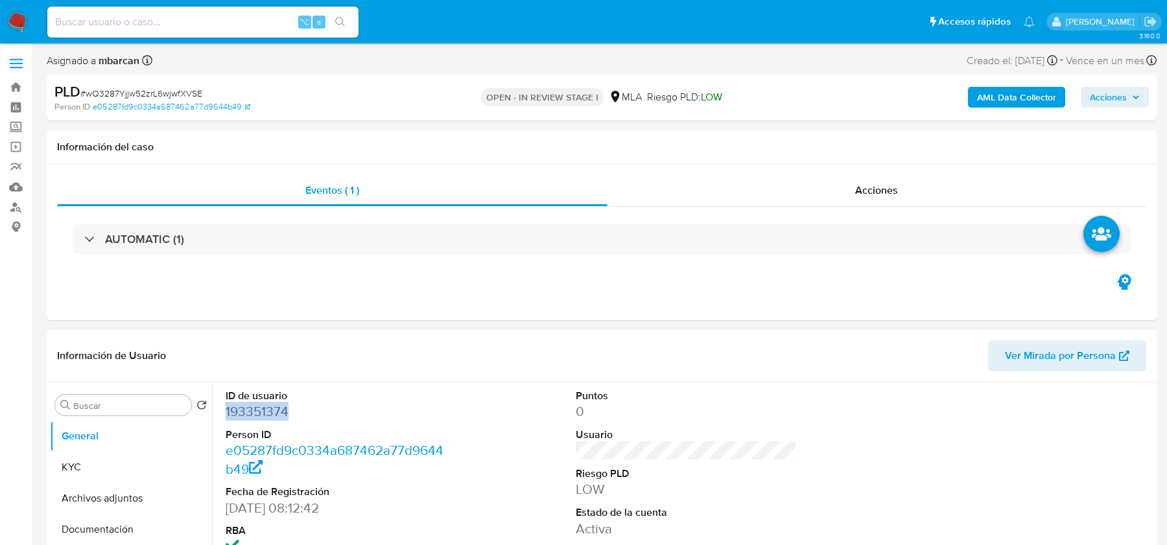
copy dd "193351374"
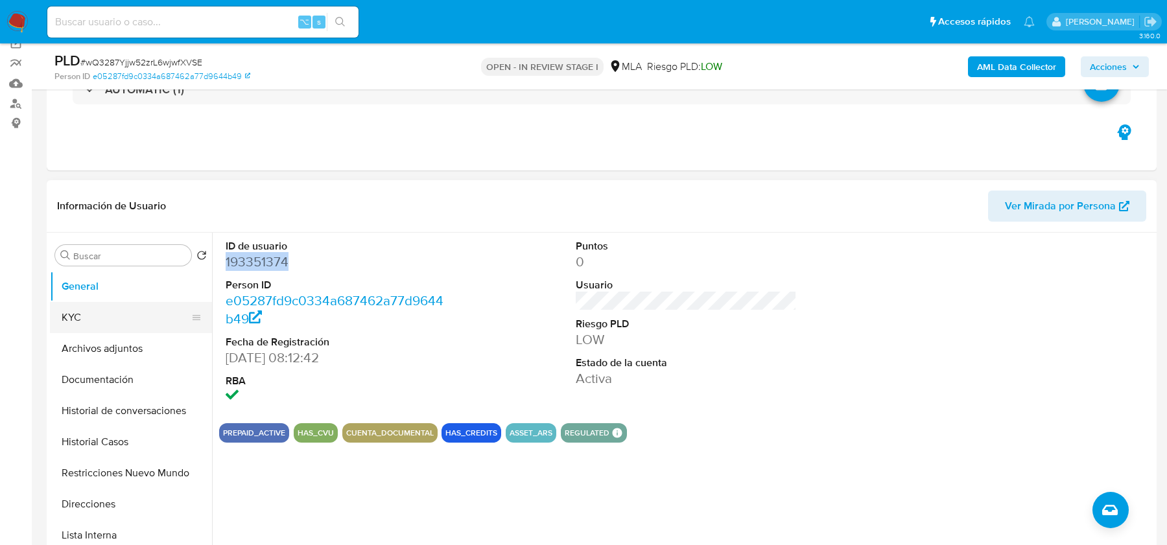
click at [112, 320] on button "KYC" at bounding box center [126, 317] width 152 height 31
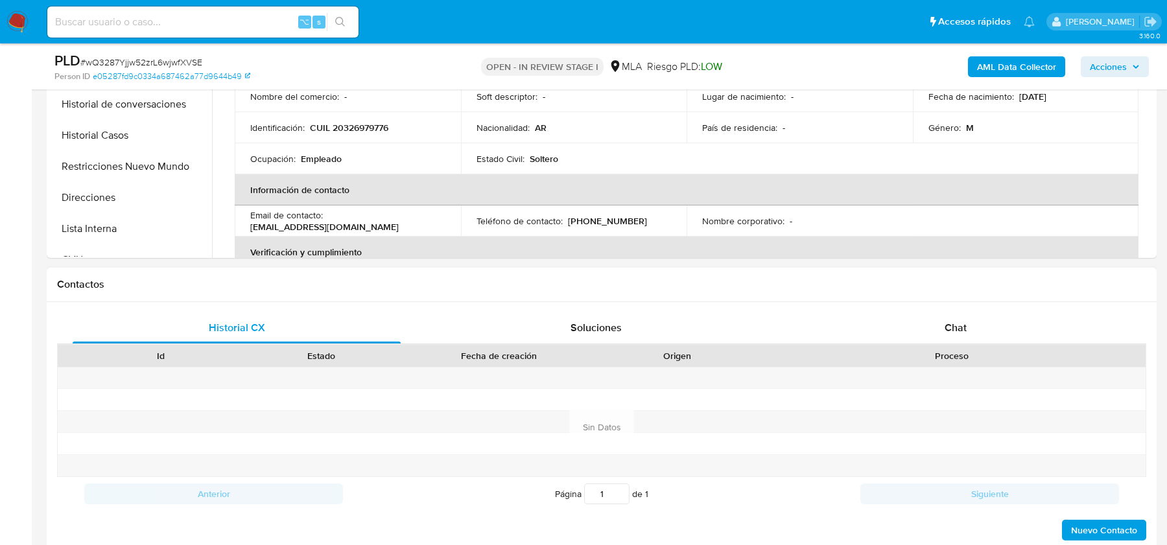
scroll to position [486, 0]
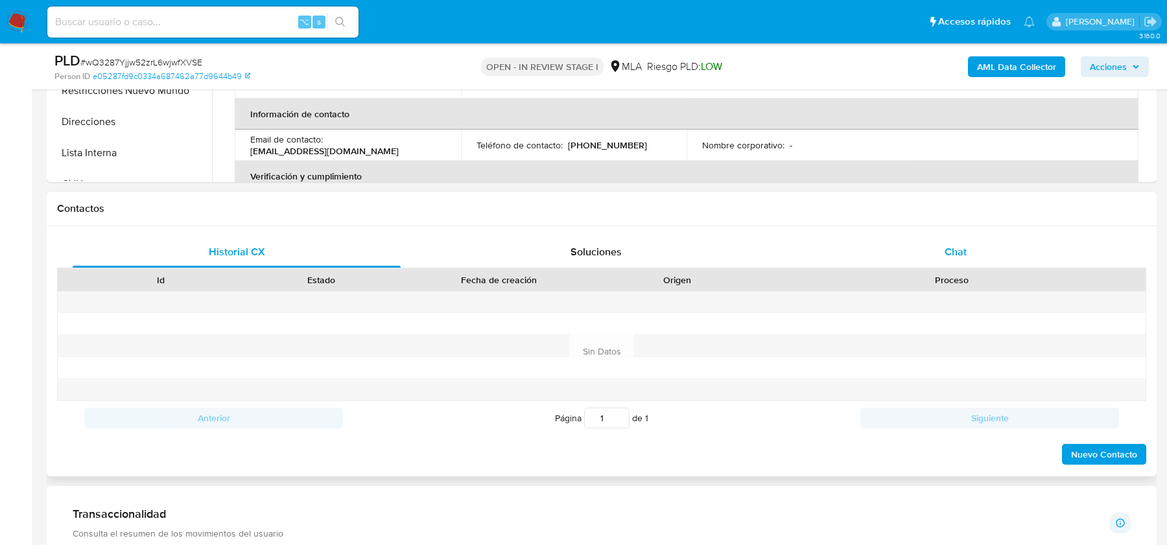
click at [950, 255] on span "Chat" at bounding box center [955, 251] width 22 height 15
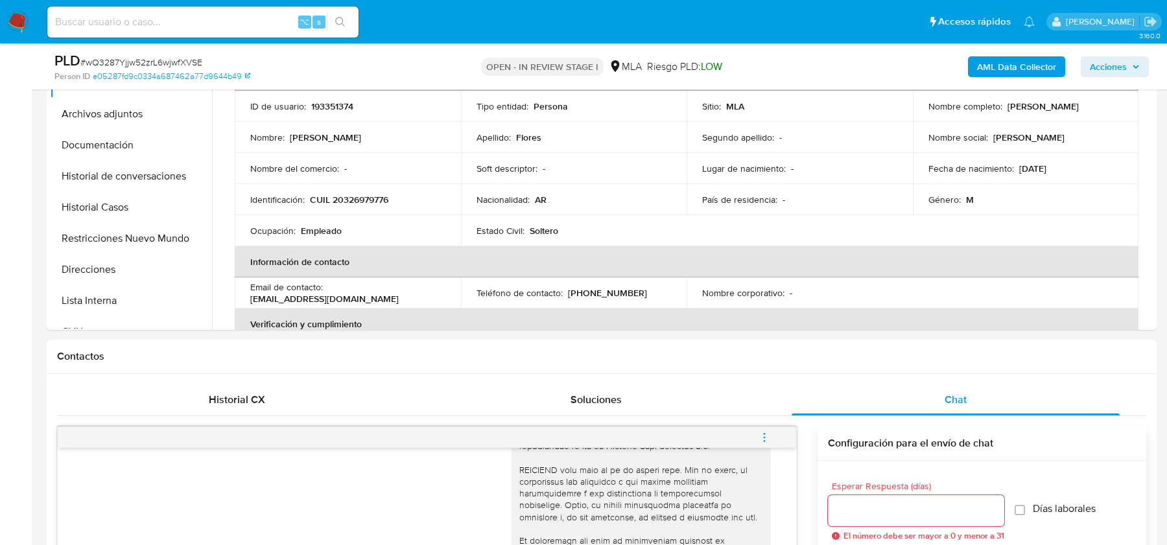
scroll to position [234, 0]
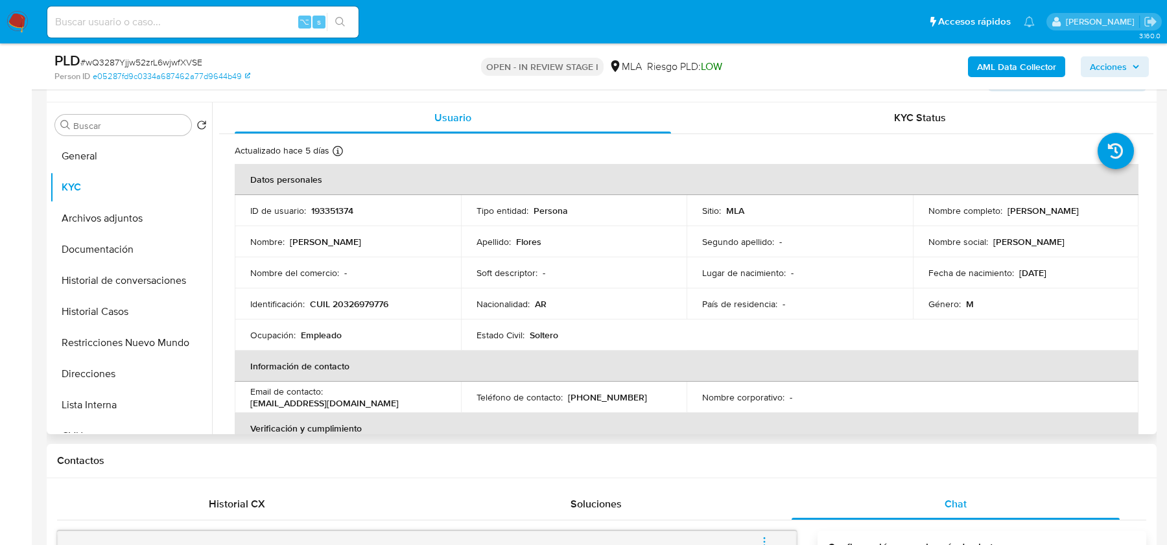
click at [360, 308] on p "CUIL 20326979776" at bounding box center [349, 304] width 78 height 12
copy p "20326979776"
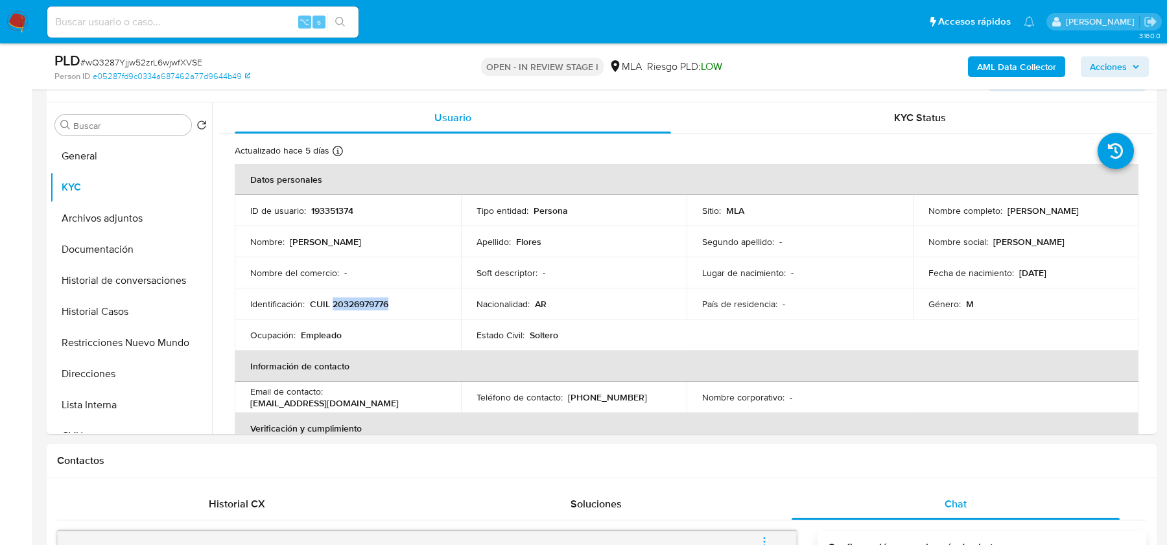
click at [1009, 71] on b "AML Data Collector" at bounding box center [1016, 66] width 79 height 21
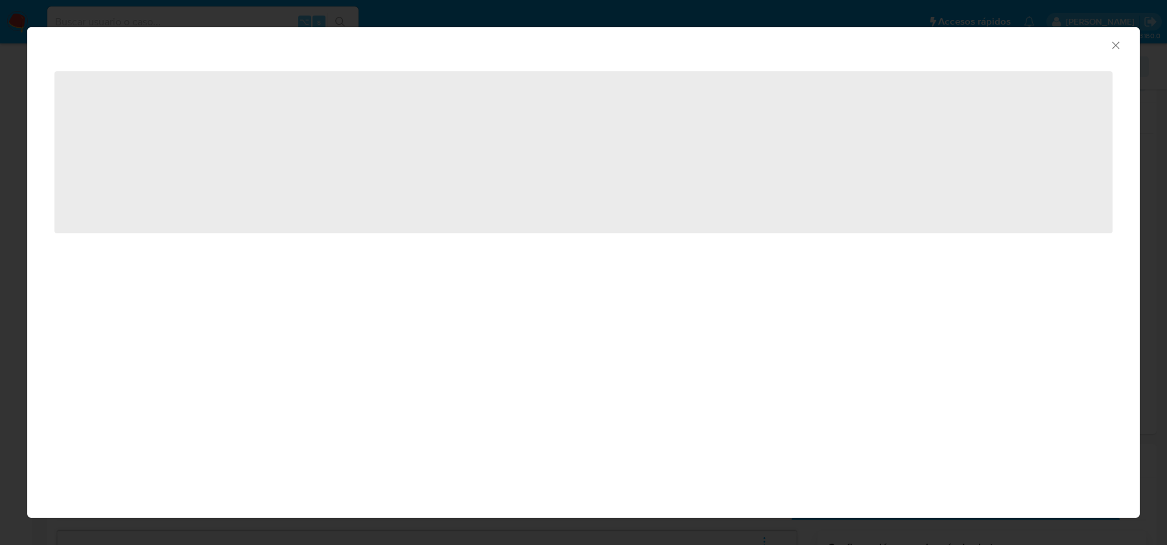
click at [1117, 42] on icon "Cerrar ventana" at bounding box center [1115, 44] width 7 height 7
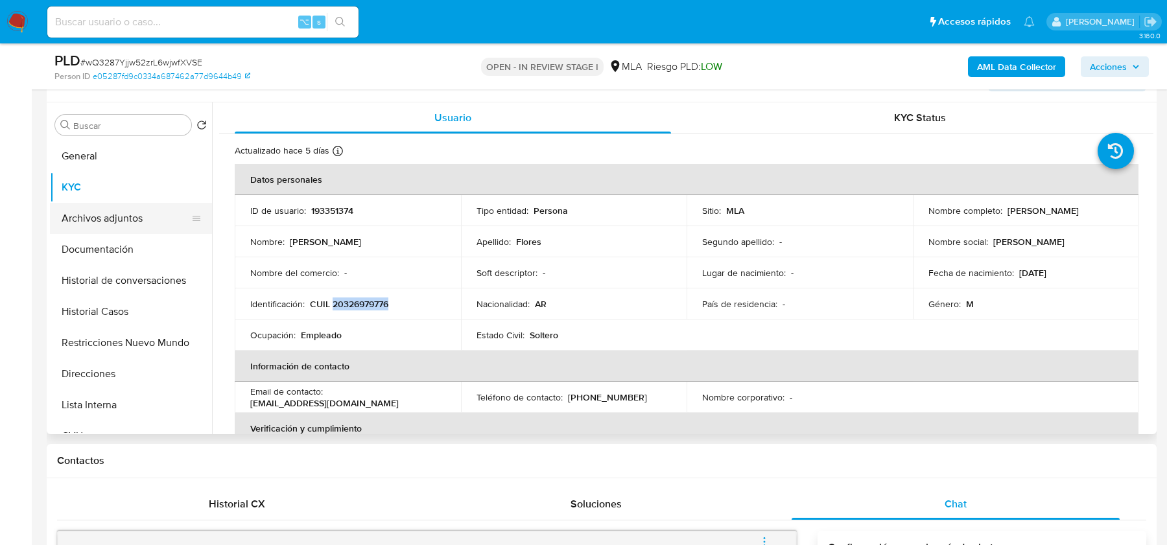
click at [117, 226] on button "Archivos adjuntos" at bounding box center [126, 218] width 152 height 31
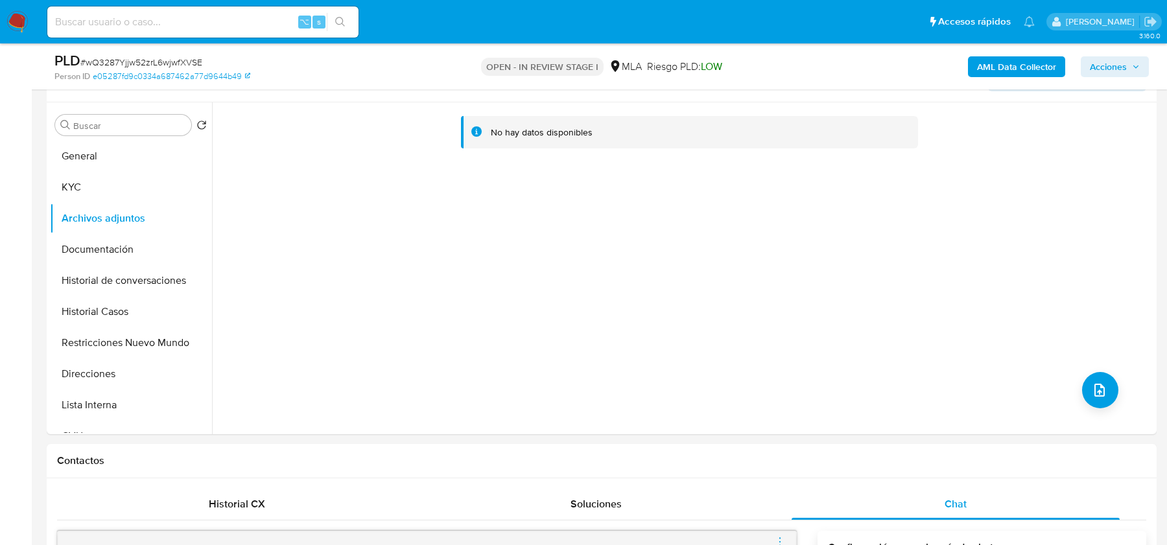
click at [983, 67] on b "AML Data Collector" at bounding box center [1016, 66] width 79 height 21
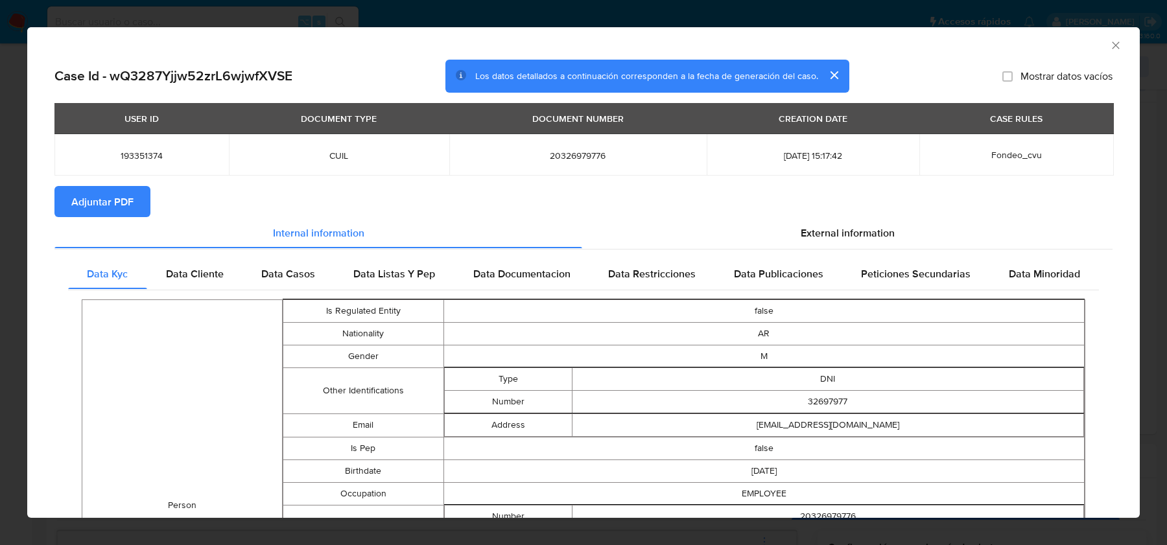
click at [88, 201] on span "Adjuntar PDF" at bounding box center [102, 201] width 62 height 29
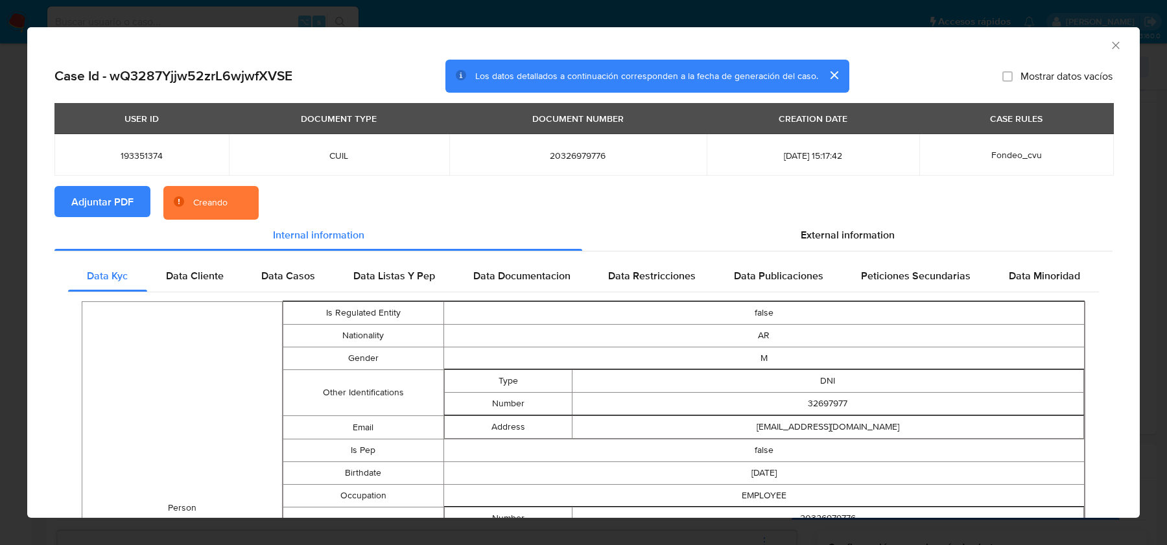
click at [866, 247] on div "External information" at bounding box center [847, 235] width 530 height 31
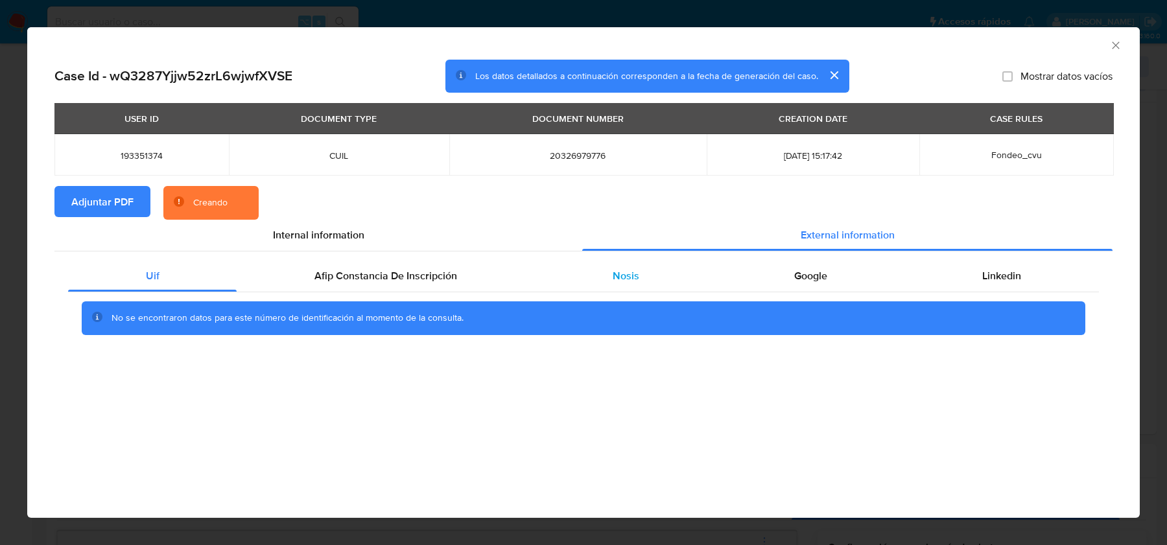
click at [659, 273] on div "Nosis" at bounding box center [625, 276] width 181 height 31
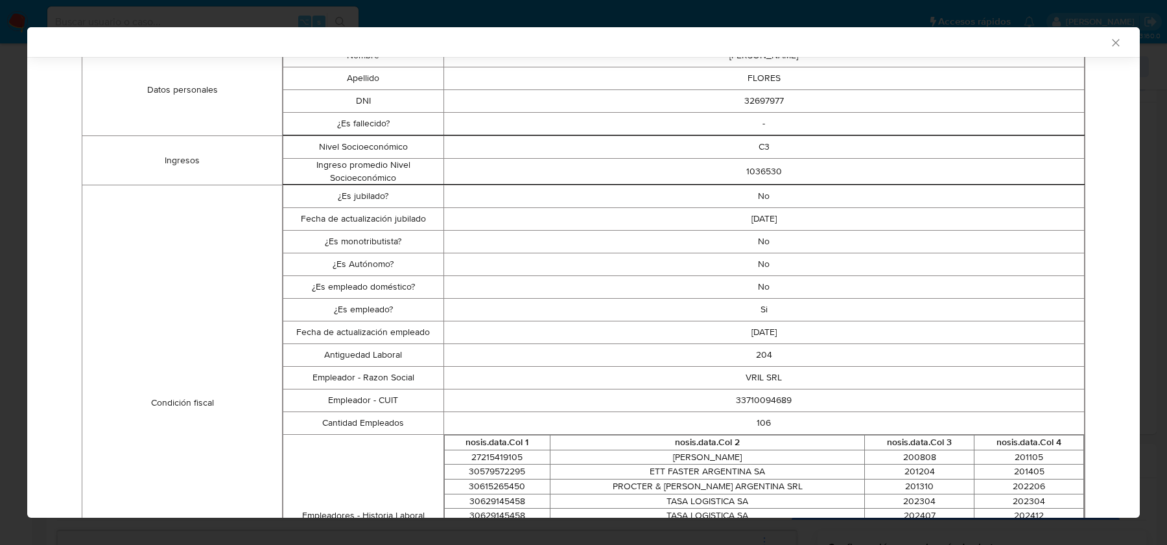
scroll to position [305, 0]
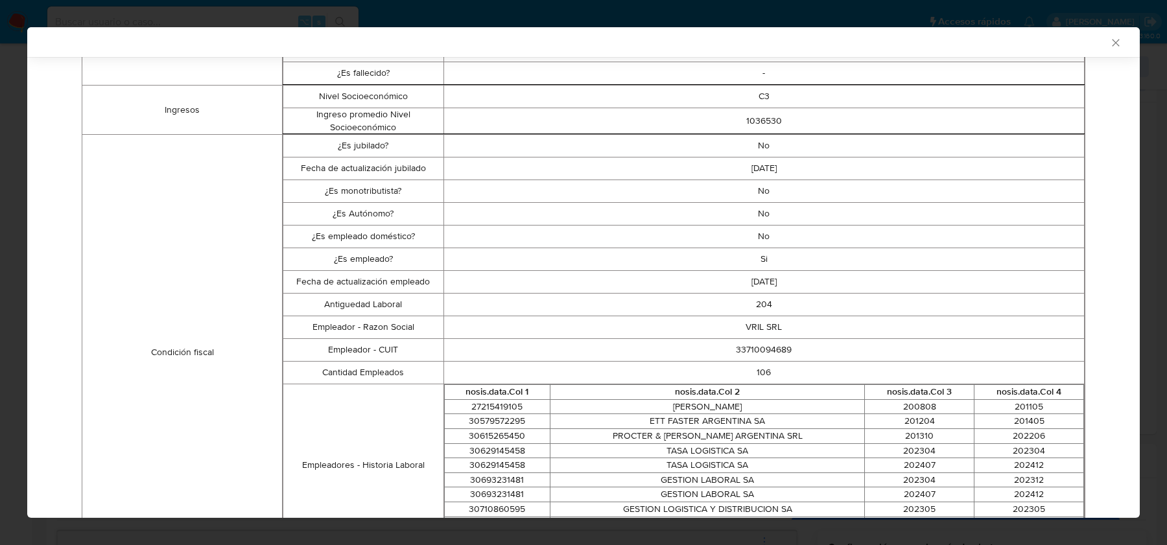
click at [764, 344] on td "33710094689" at bounding box center [763, 350] width 641 height 23
copy td "33710094689"
click at [1117, 45] on icon "Cerrar ventana" at bounding box center [1115, 42] width 7 height 7
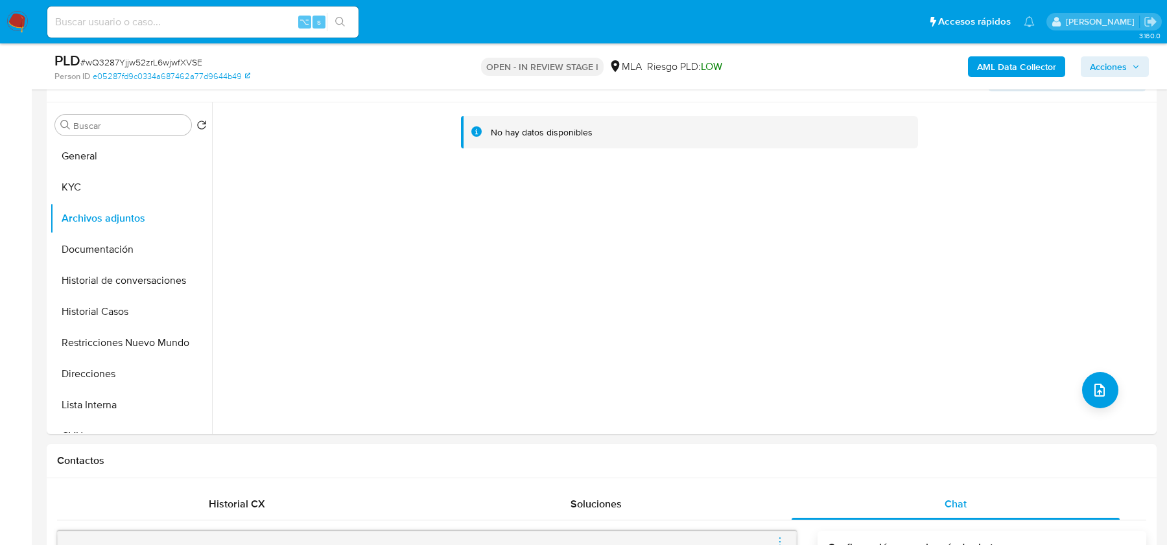
click at [985, 71] on b "AML Data Collector" at bounding box center [1016, 66] width 79 height 21
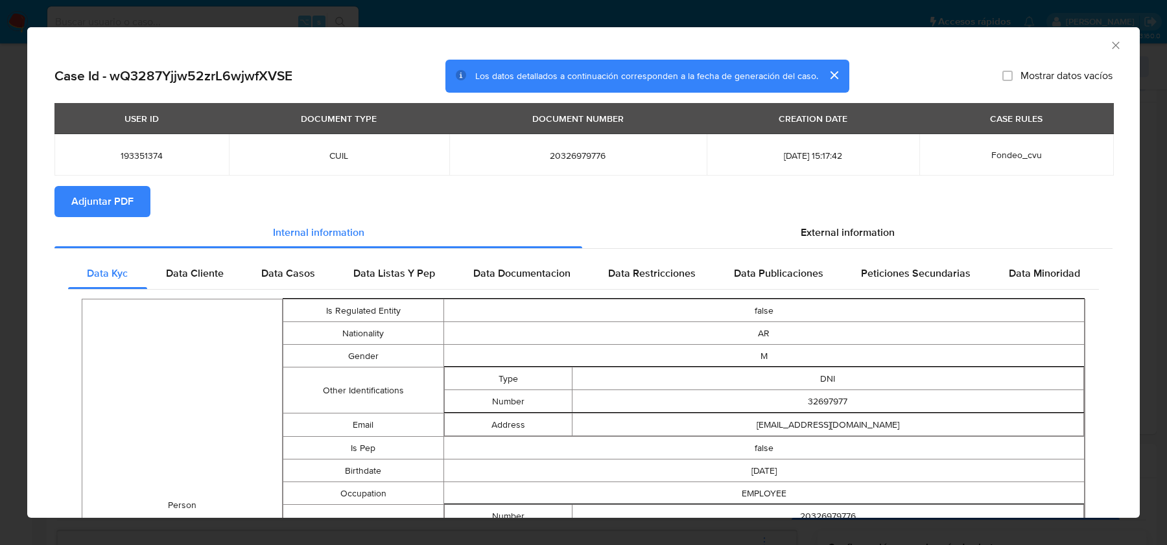
click at [866, 235] on span "External information" at bounding box center [848, 232] width 94 height 15
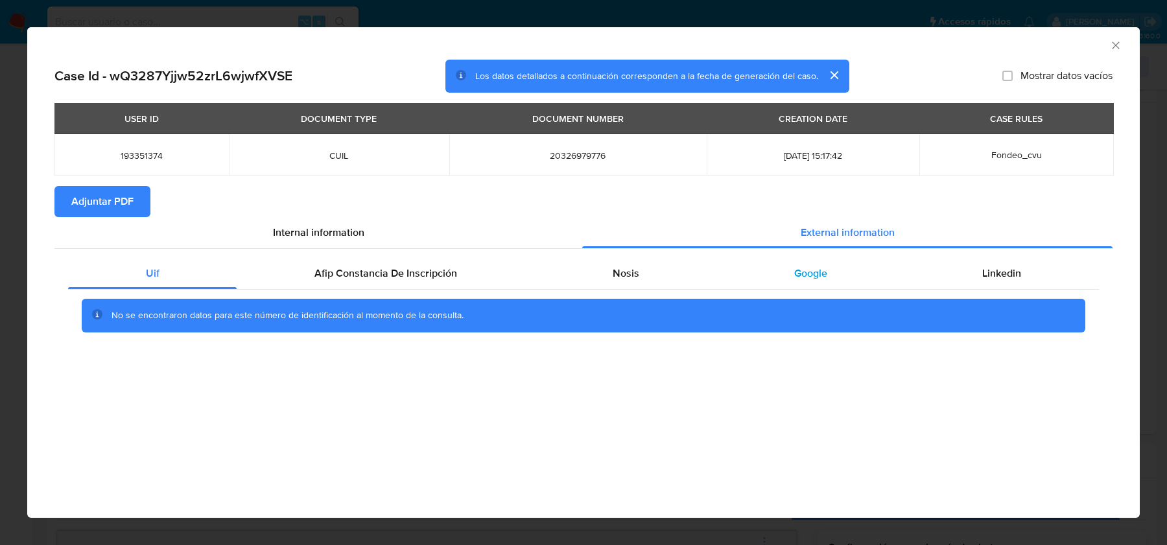
click at [775, 277] on div "Google" at bounding box center [810, 273] width 188 height 31
click at [1104, 40] on div "AML Data Collector" at bounding box center [572, 43] width 1073 height 14
click at [1117, 41] on icon "Cerrar ventana" at bounding box center [1115, 45] width 13 height 13
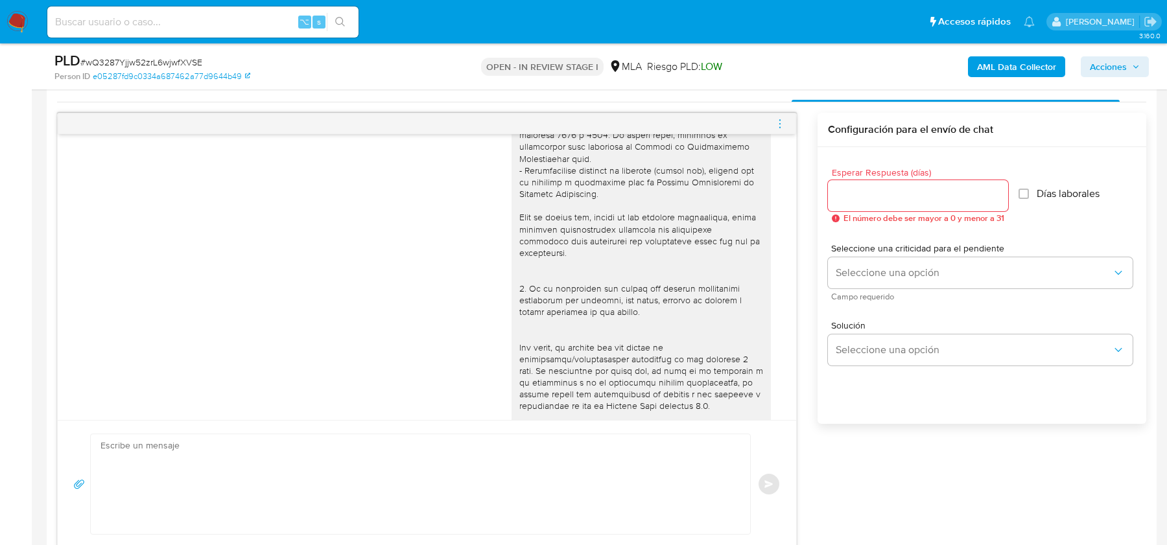
scroll to position [547, 0]
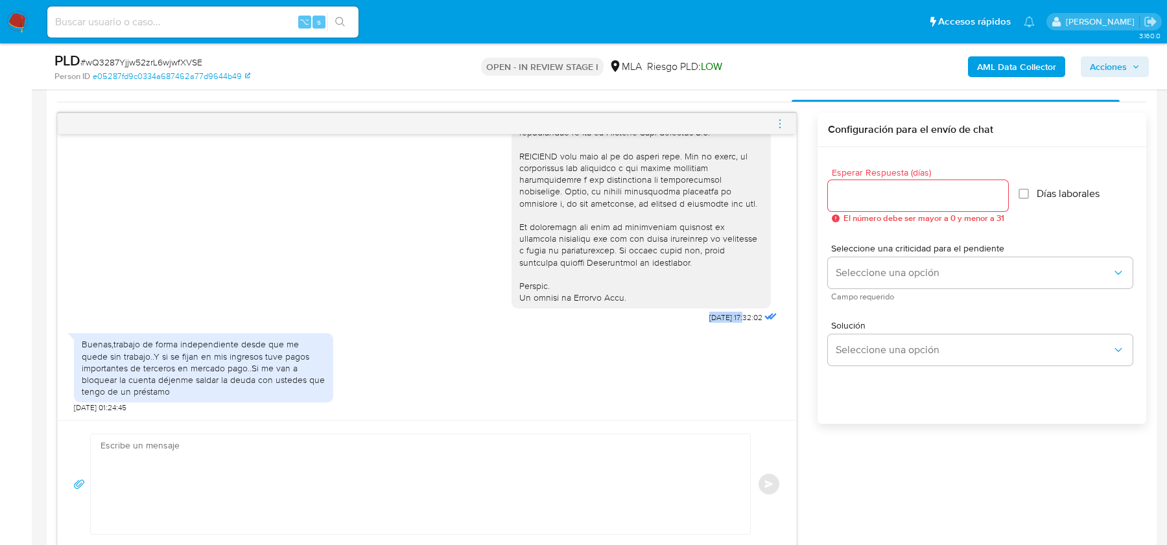
drag, startPoint x: 691, startPoint y: 316, endPoint x: 732, endPoint y: 316, distance: 41.5
copy span "18/08/2025"
drag, startPoint x: 113, startPoint y: 344, endPoint x: 146, endPoint y: 371, distance: 42.8
click at [146, 371] on div "Buenas,trabajo de forma independiente desde que me quede sin trabajo..Y si se f…" at bounding box center [204, 367] width 244 height 59
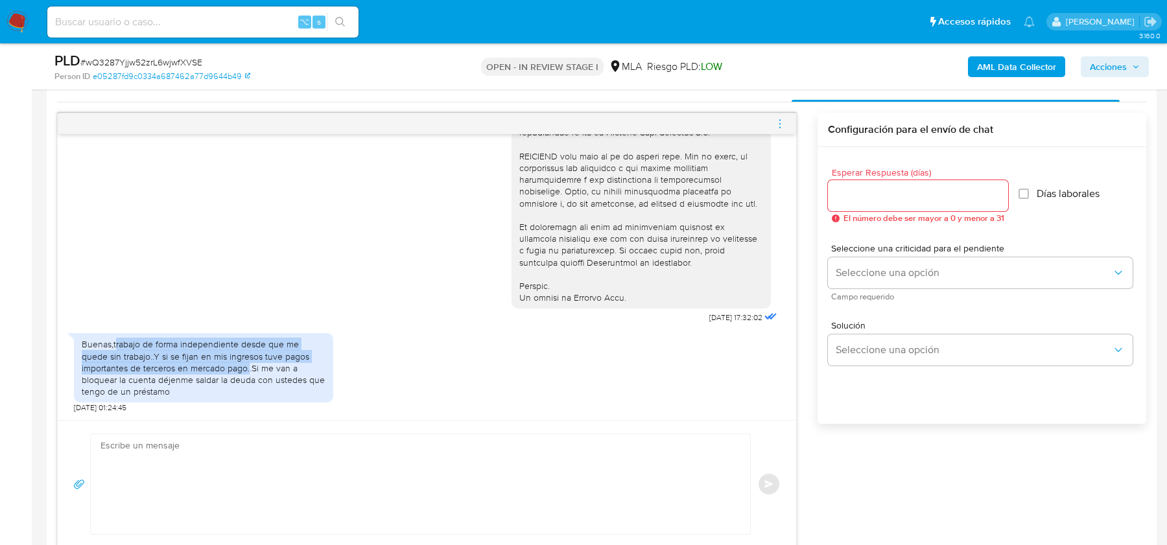
drag, startPoint x: 115, startPoint y: 342, endPoint x: 248, endPoint y: 370, distance: 135.8
click at [248, 370] on div "Buenas,trabajo de forma independiente desde que me quede sin trabajo..Y si se f…" at bounding box center [204, 367] width 244 height 59
copy div "rabajo de forma independiente desde que me quede sin trabajo..Y si se fijan en …"
click at [149, 350] on div "Buenas,trabajo de forma independiente desde que me quede sin trabajo..Y si se f…" at bounding box center [204, 367] width 244 height 59
click at [862, 190] on input "Esperar Respuesta (días)" at bounding box center [918, 195] width 180 height 17
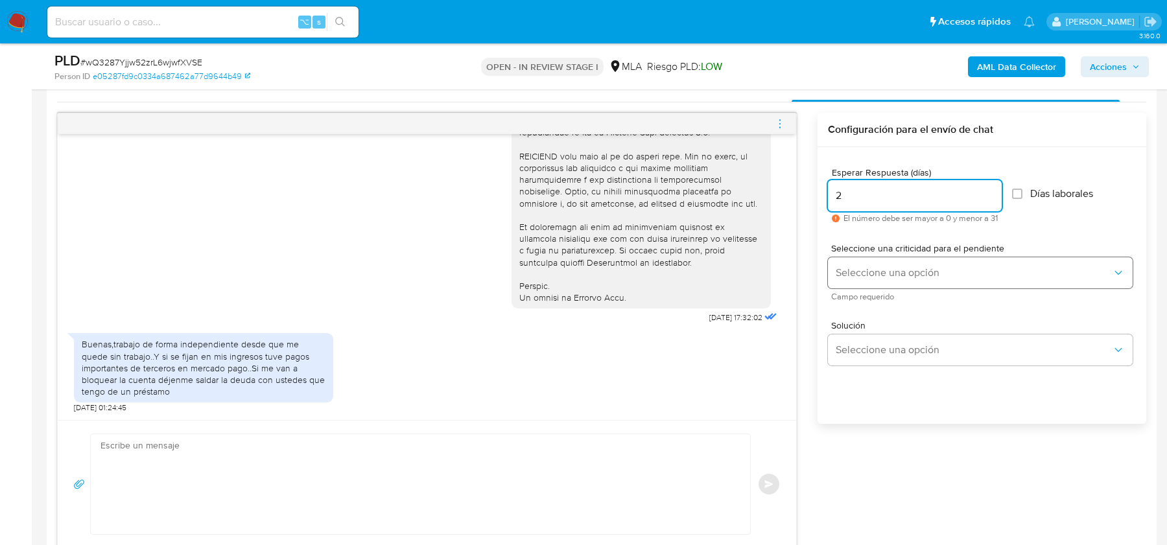
type input "2"
click at [868, 284] on button "Seleccione una opción" at bounding box center [980, 272] width 305 height 31
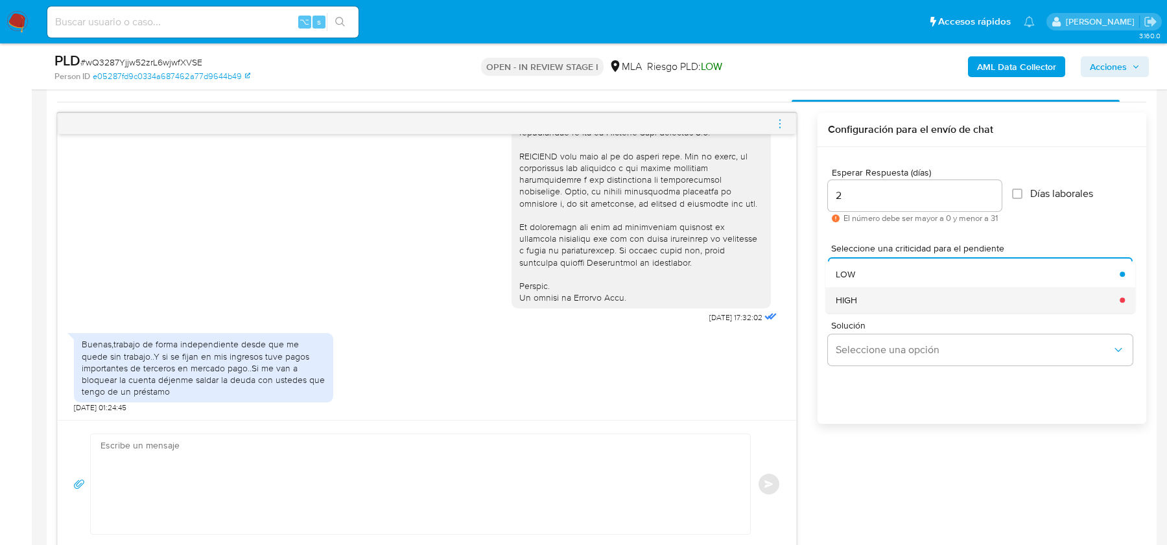
click at [862, 306] on div "HIGH" at bounding box center [974, 300] width 276 height 26
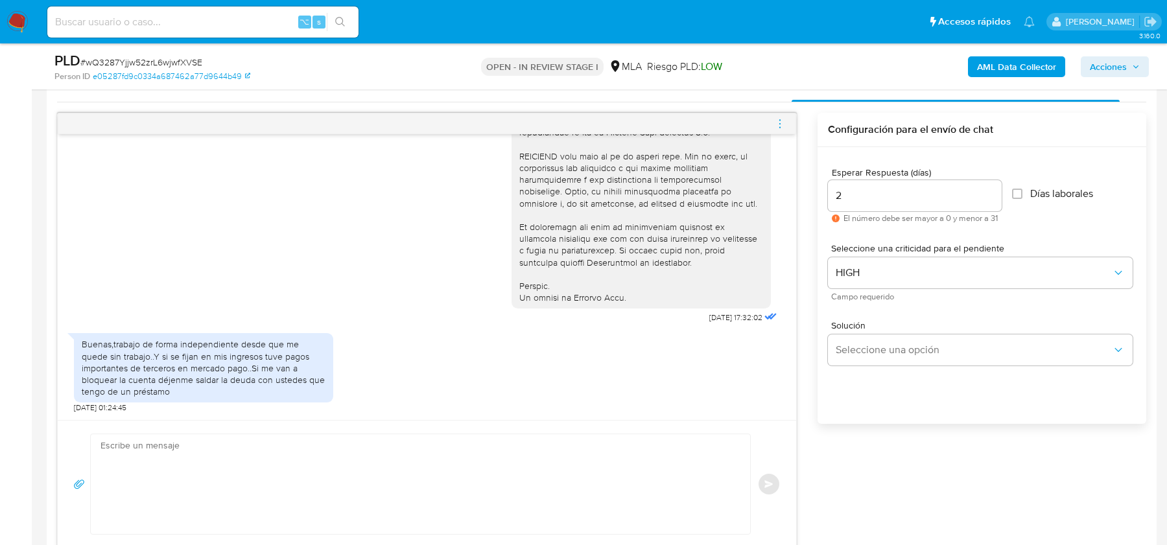
click at [438, 483] on textarea at bounding box center [416, 484] width 633 height 100
paste textarea "Hola, Esperamos que te encuentres muy bien. ¿Podrías enviarnos lo siguiente? Do…"
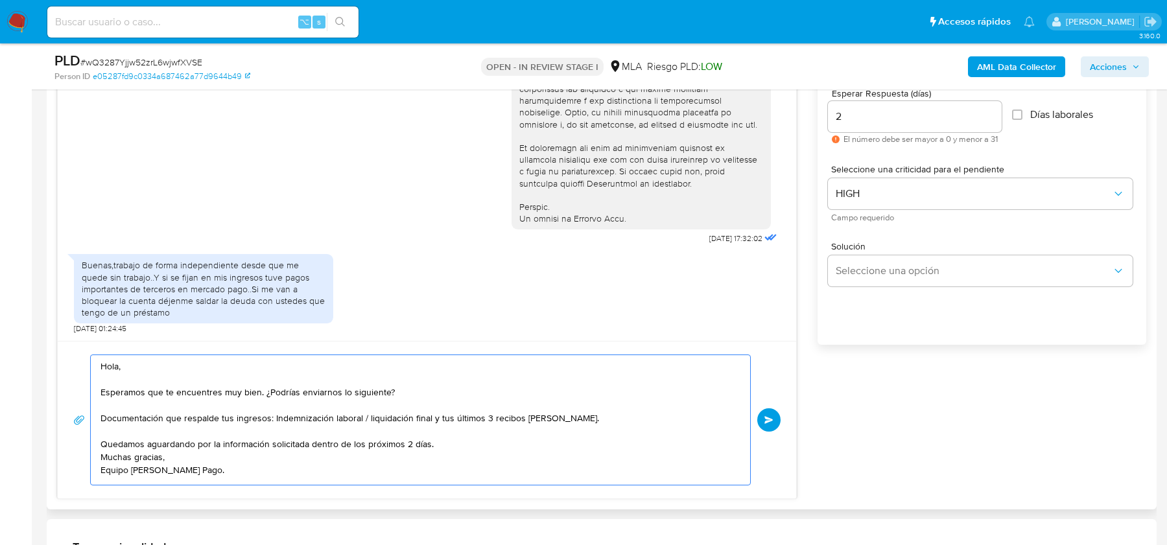
scroll to position [0, 0]
type textarea "Hola, Esperamos que te encuentres muy bien. ¿Podrías enviarnos lo siguiente? Do…"
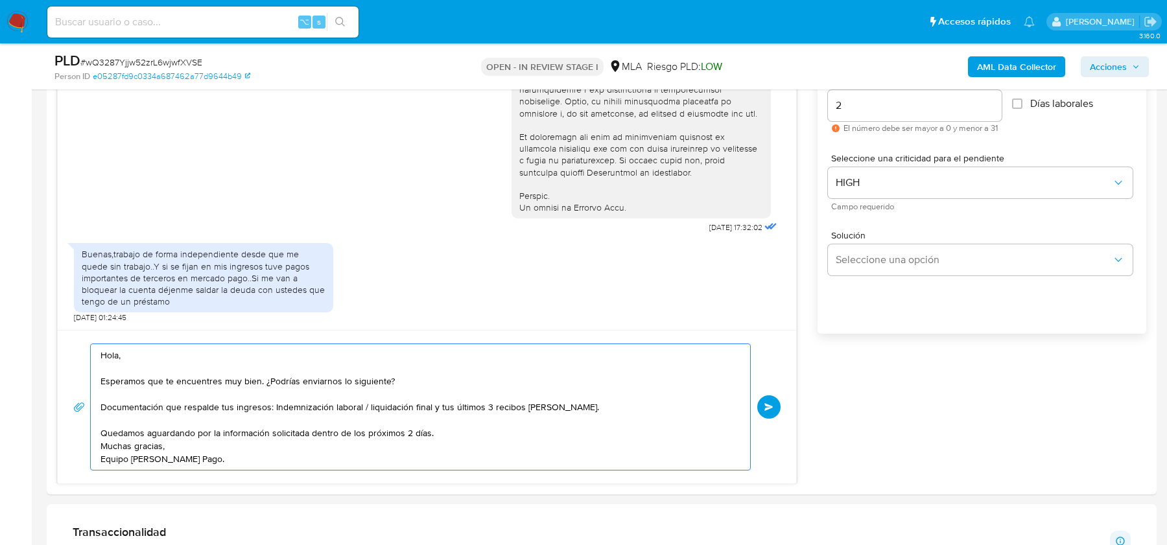
scroll to position [743, 0]
click at [773, 405] on button "Enviar" at bounding box center [768, 405] width 23 height 23
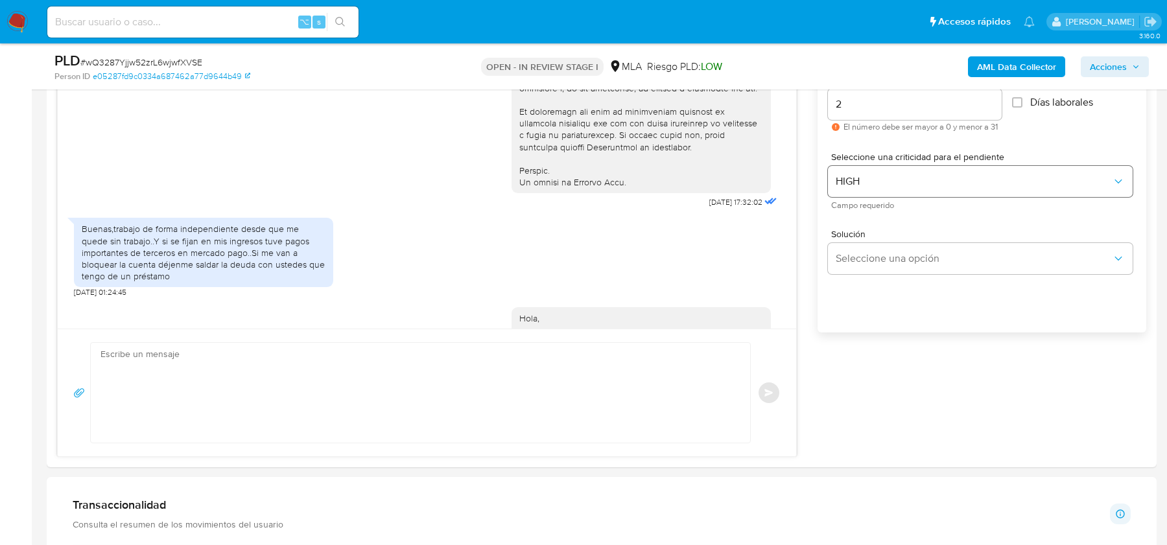
scroll to position [727, 0]
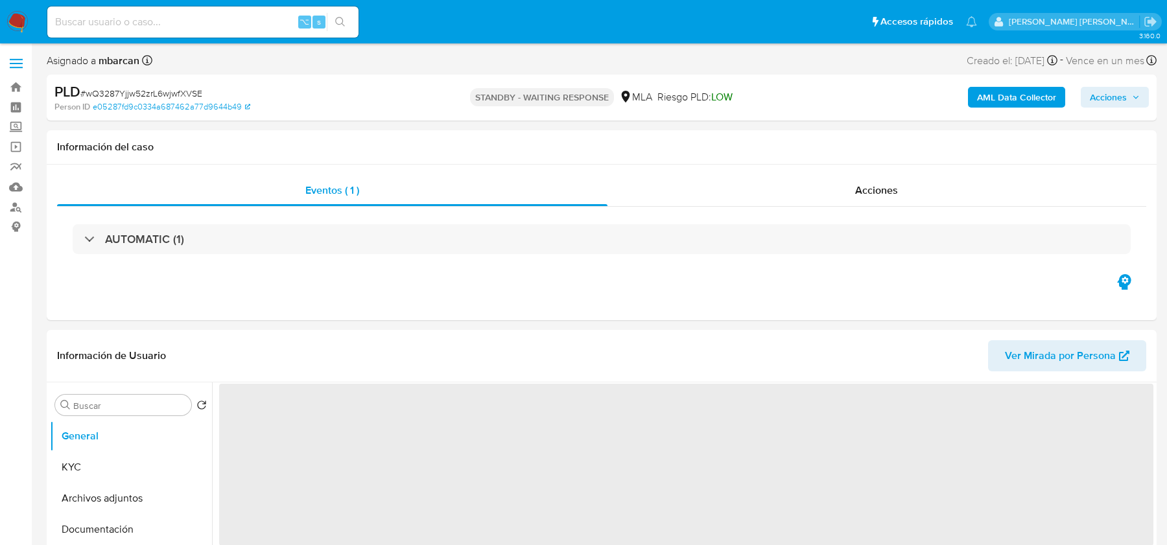
select select "10"
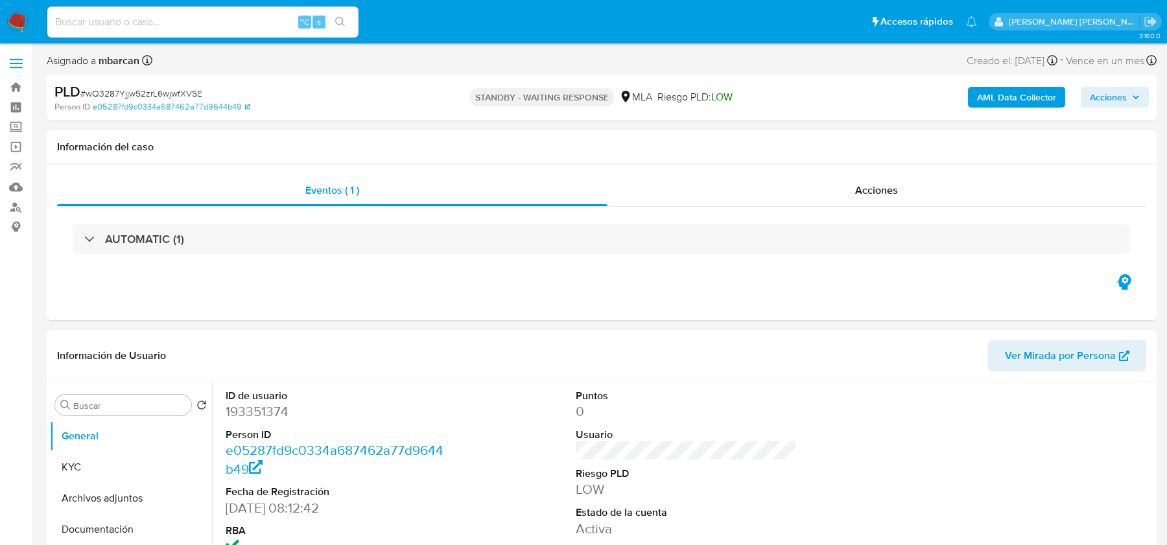
click at [25, 16] on img at bounding box center [17, 22] width 22 height 22
